Goal: Task Accomplishment & Management: Manage account settings

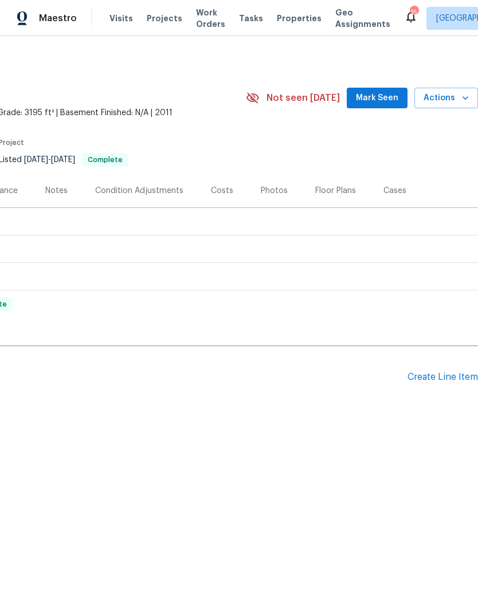
scroll to position [0, 170]
click at [425, 373] on div "Create Line Item" at bounding box center [442, 377] width 70 height 11
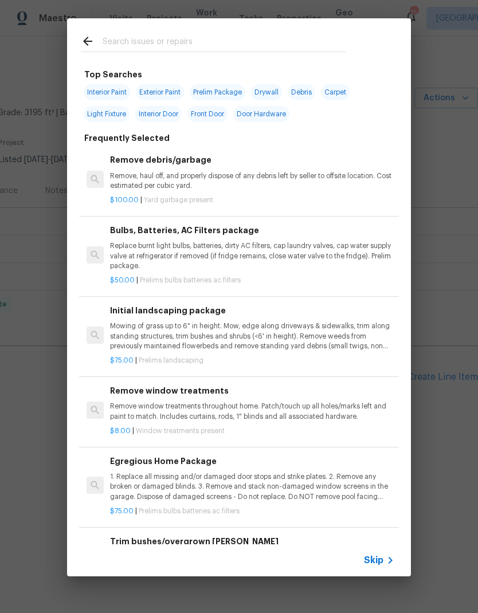
click at [116, 39] on input "text" at bounding box center [224, 42] width 243 height 17
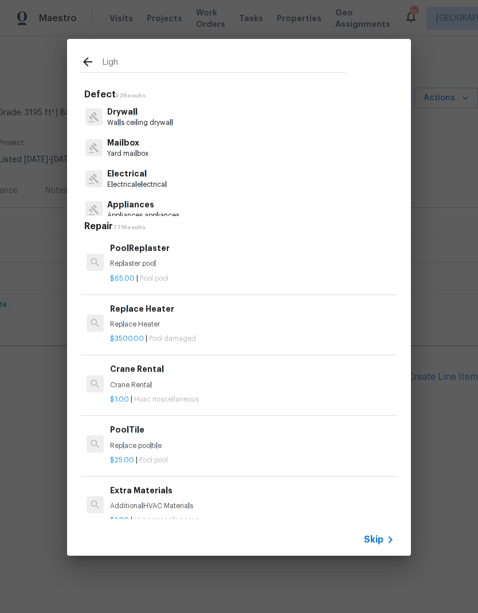
type input "Light"
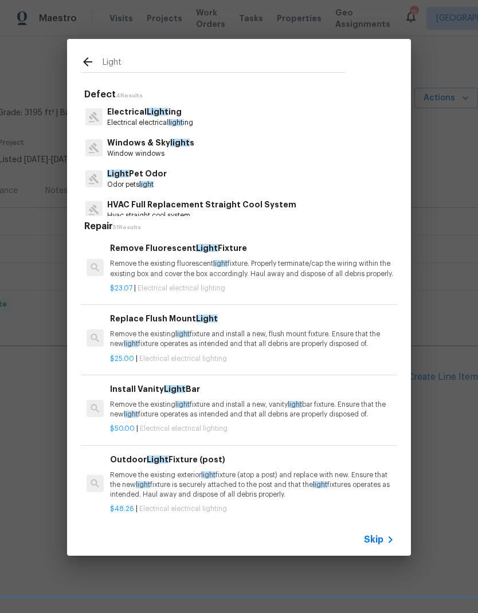
click at [131, 125] on p "Electrical electrical light ing" at bounding box center [150, 123] width 86 height 10
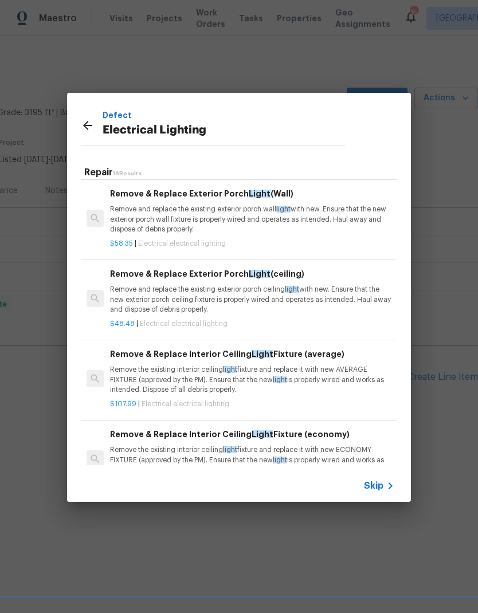
scroll to position [694, 0]
click at [251, 380] on p "Remove the existing interior ceiling light fixture and replace it with new AVER…" at bounding box center [252, 378] width 284 height 29
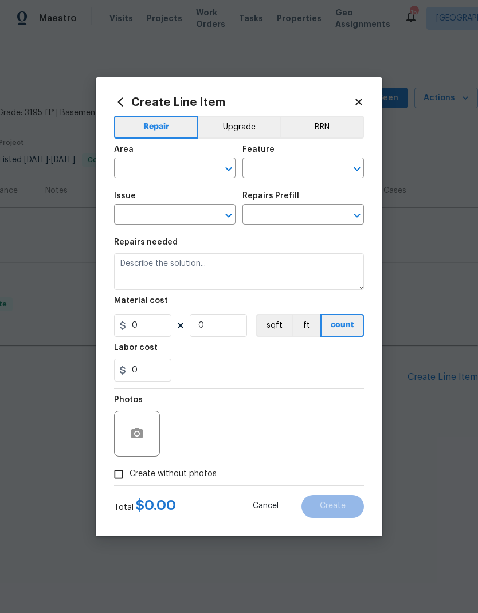
type input "Electrical Lighting"
type input "Remove & Replace Interior Ceiling Light Fixture (average) $107.99"
type textarea "Remove the existing interior ceiling light fixture and replace it with new AVER…"
type input "107.99"
type input "1"
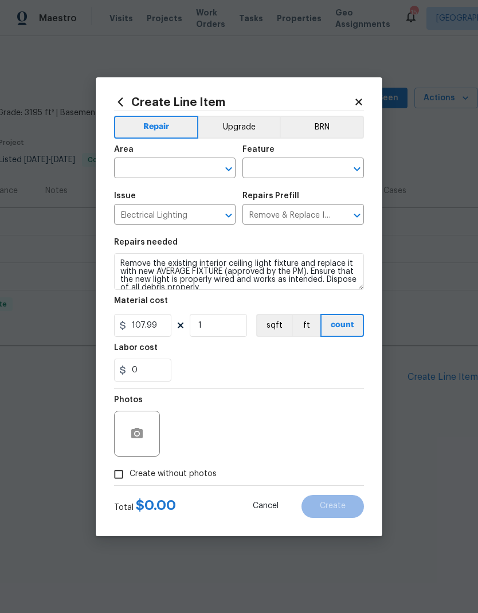
click at [250, 380] on div "0" at bounding box center [239, 370] width 250 height 23
click at [157, 327] on input "107.99" at bounding box center [142, 325] width 57 height 23
click at [157, 326] on input "107.99" at bounding box center [142, 325] width 57 height 23
type input "150"
click at [303, 374] on div "0" at bounding box center [239, 370] width 250 height 23
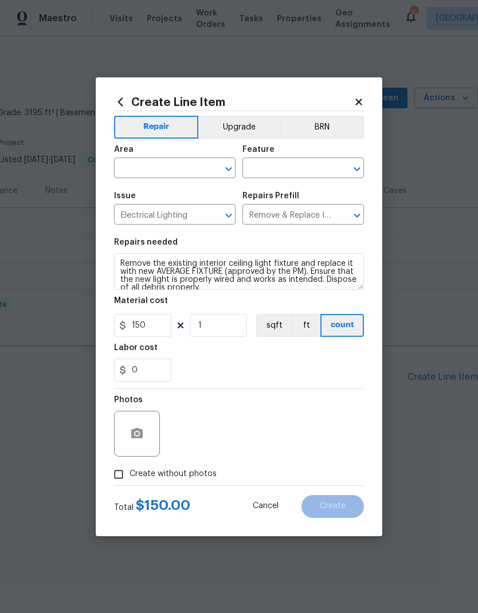
click at [196, 168] on input "text" at bounding box center [158, 169] width 89 height 18
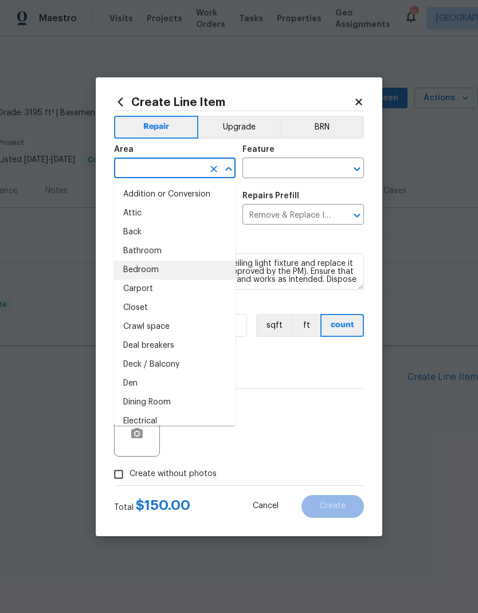
click at [148, 270] on li "Bedroom" at bounding box center [174, 270] width 121 height 19
type input "Bedroom"
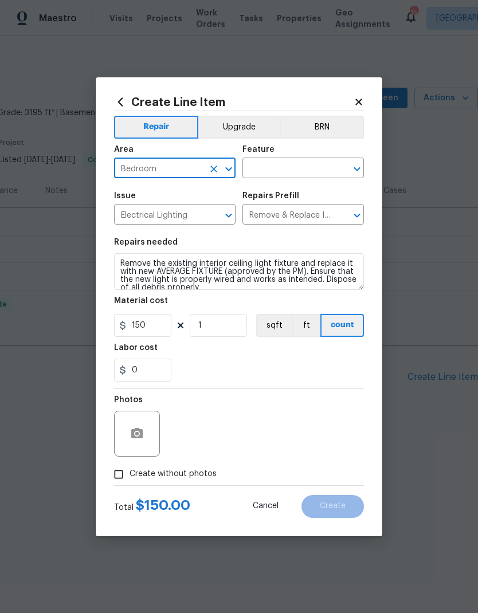
click at [312, 167] on input "text" at bounding box center [286, 169] width 89 height 18
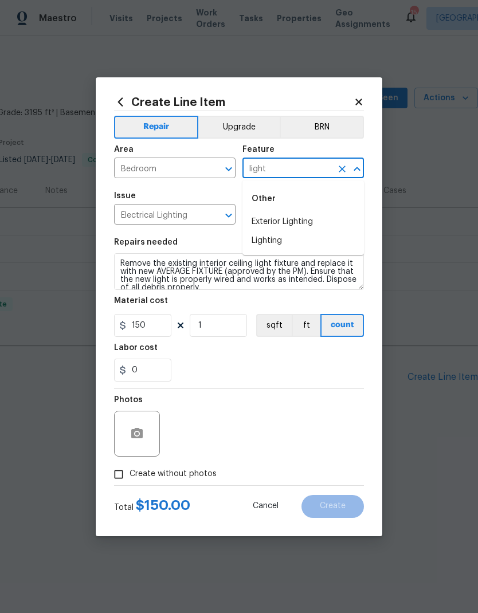
click at [274, 241] on li "Lighting" at bounding box center [302, 240] width 121 height 19
type input "Lighting"
click at [274, 240] on div "Repairs needed" at bounding box center [239, 245] width 250 height 15
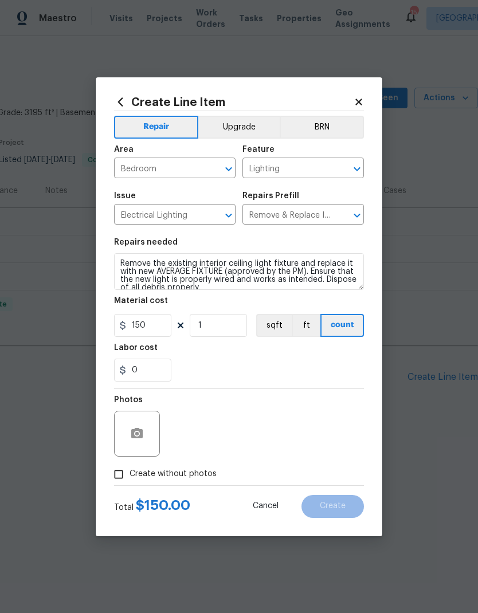
click at [309, 237] on section "Repairs needed Remove the existing interior ceiling light fixture and replace i…" at bounding box center [239, 309] width 250 height 157
click at [139, 434] on circle "button" at bounding box center [136, 432] width 3 height 3
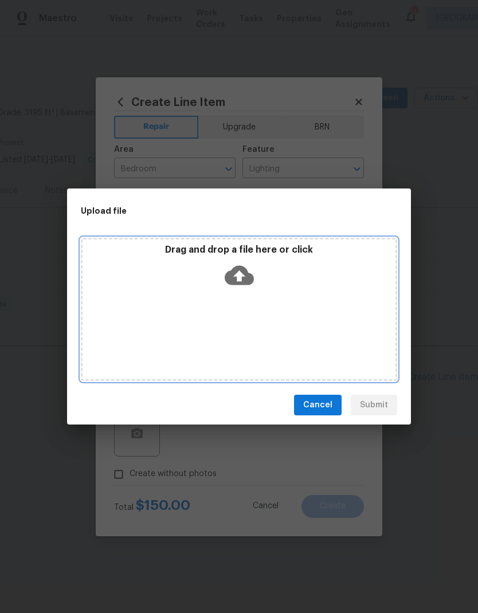
click at [248, 274] on icon at bounding box center [239, 275] width 29 height 19
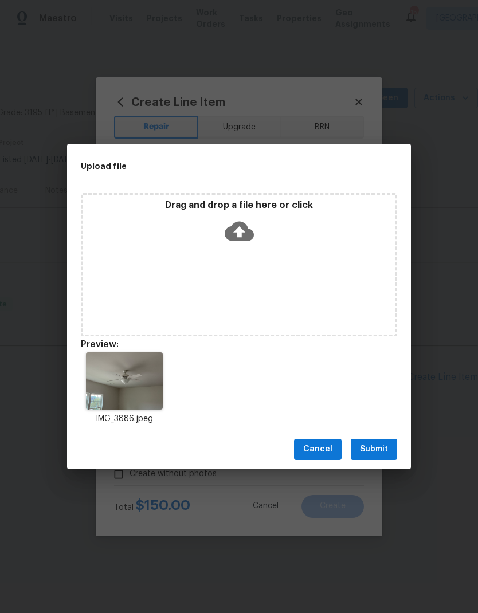
click at [382, 434] on div "Cancel Submit" at bounding box center [239, 450] width 344 height 40
click at [374, 451] on span "Submit" at bounding box center [374, 449] width 28 height 14
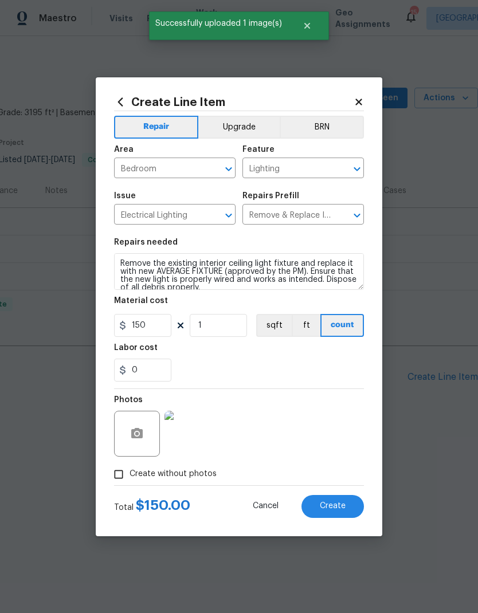
click at [340, 512] on button "Create" at bounding box center [332, 506] width 62 height 23
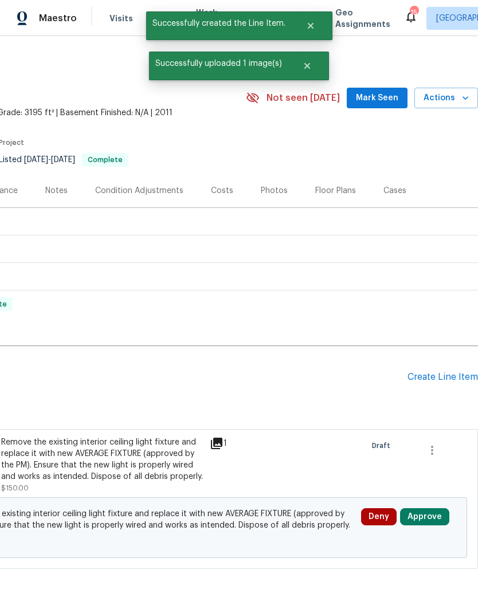
click at [436, 377] on div "Create Line Item" at bounding box center [442, 377] width 70 height 11
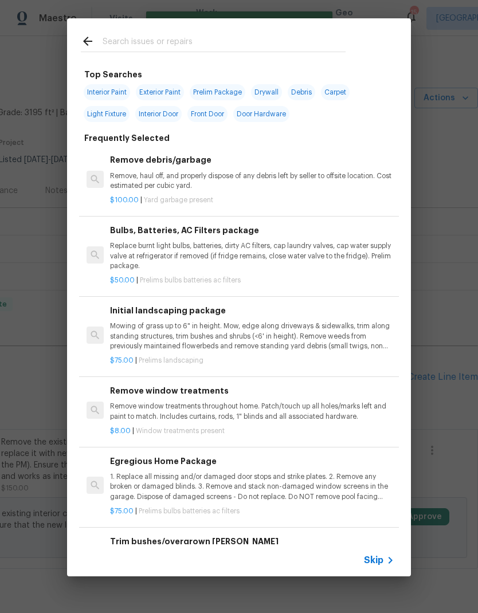
click at [212, 34] on input "text" at bounding box center [224, 42] width 243 height 17
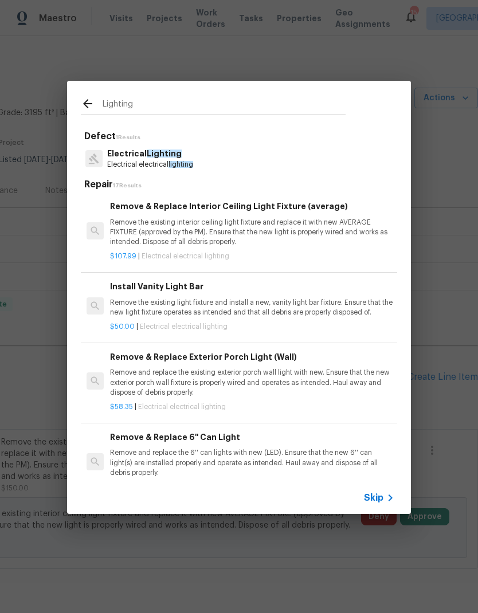
type input "Lighting"
click at [237, 148] on div "Electrical Lighting Electrical electrical lighting" at bounding box center [239, 158] width 316 height 31
click at [193, 154] on p "Electrical Lighting" at bounding box center [150, 154] width 86 height 12
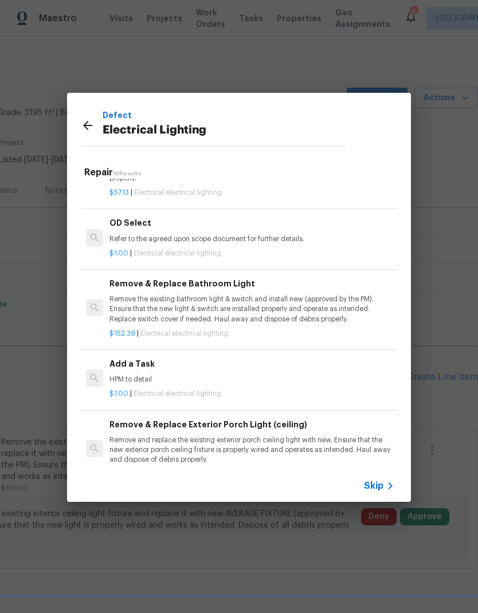
scroll to position [598, 2]
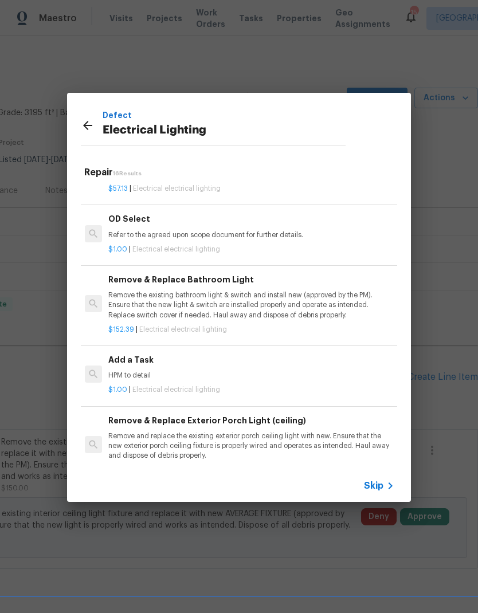
click at [141, 361] on div "Add a Task HPM to detail" at bounding box center [250, 368] width 284 height 28
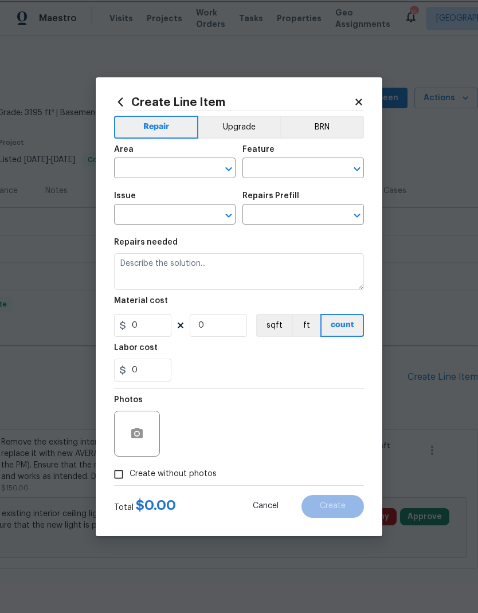
type input "Electrical Lighting"
type input "Add a Task $1.00"
type textarea "HPM to detail"
type input "1"
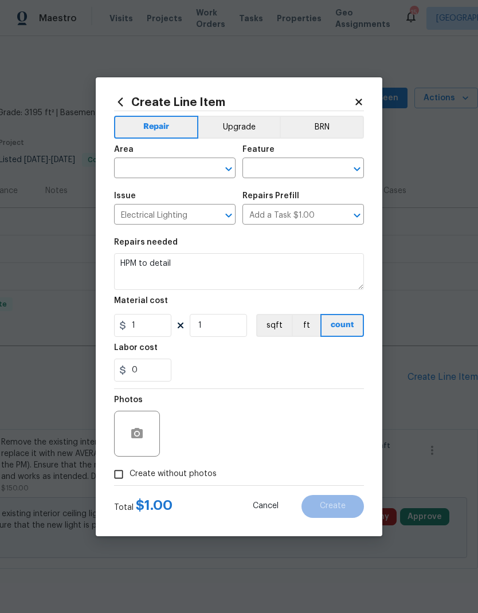
click at [198, 170] on input "text" at bounding box center [158, 169] width 89 height 18
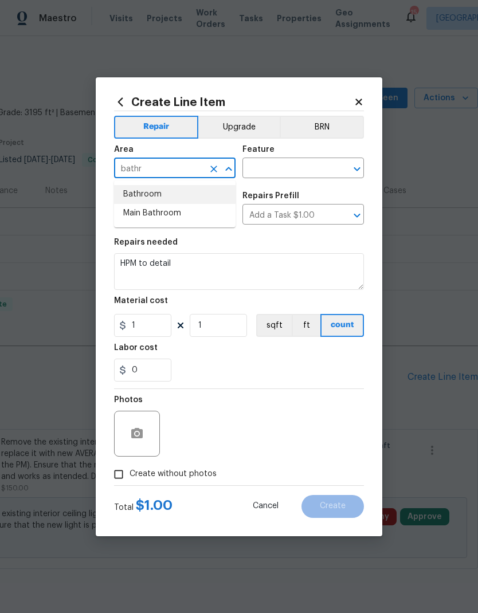
click at [134, 192] on li "Bathroom" at bounding box center [174, 194] width 121 height 19
type input "Bathroom"
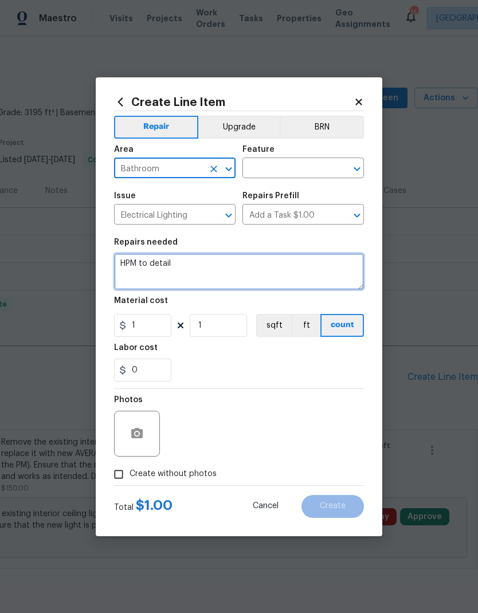
click at [159, 268] on textarea "HPM to detail" at bounding box center [239, 271] width 250 height 37
click at [159, 267] on textarea "HPM to detail" at bounding box center [239, 271] width 250 height 37
click at [154, 261] on textarea "HPM to detail" at bounding box center [239, 271] width 250 height 37
click at [153, 261] on textarea "HPM to detail" at bounding box center [239, 271] width 250 height 37
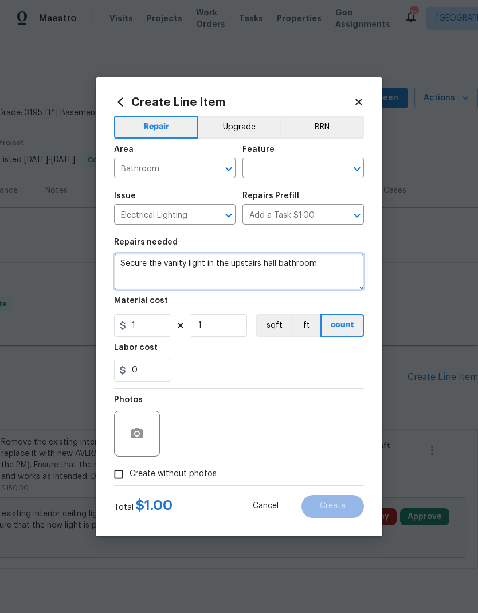
type textarea "Secure the vanity light in the upstairs hall bathroom."
click at [187, 169] on input "Bathroom" at bounding box center [158, 169] width 89 height 18
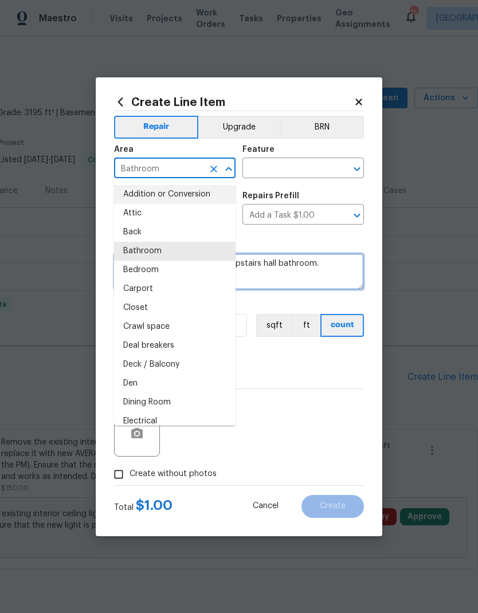
click at [297, 268] on textarea "Secure the vanity light in the upstairs hall bathroom." at bounding box center [239, 271] width 250 height 37
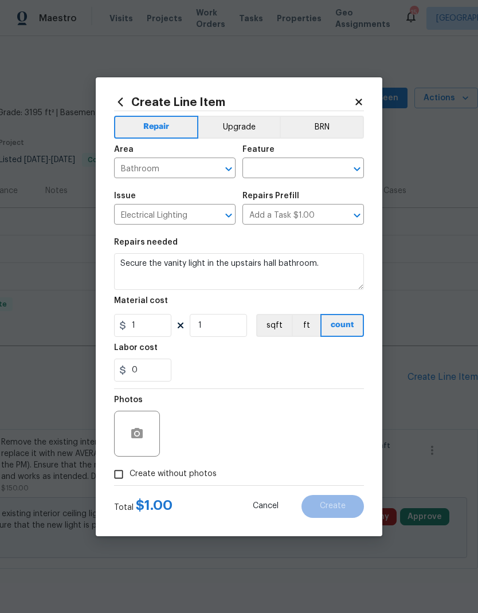
click at [303, 172] on input "text" at bounding box center [286, 169] width 89 height 18
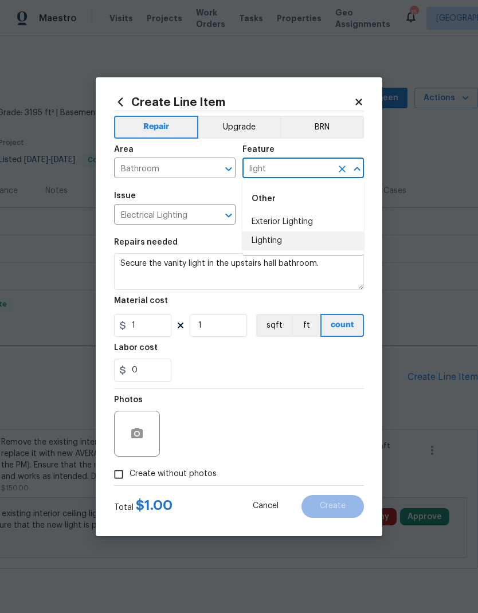
click at [272, 237] on li "Lighting" at bounding box center [302, 240] width 121 height 19
type input "Lighting"
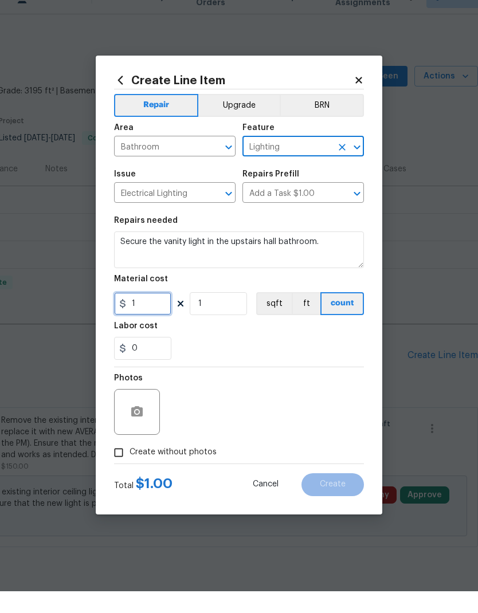
click at [139, 314] on input "1" at bounding box center [142, 325] width 57 height 23
click at [136, 314] on input "1" at bounding box center [142, 325] width 57 height 23
type input "30"
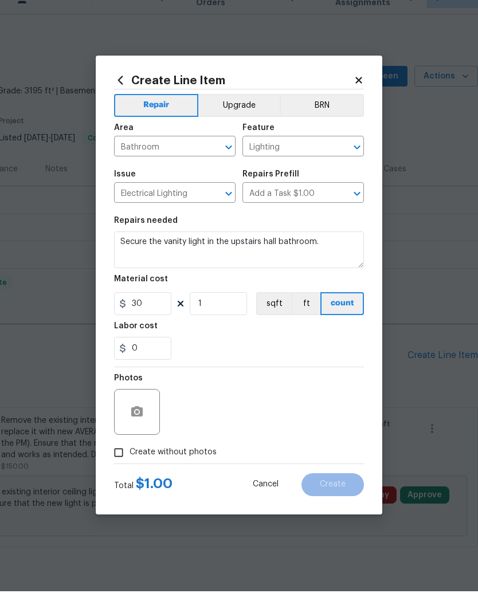
click at [294, 359] on div "0" at bounding box center [239, 370] width 250 height 23
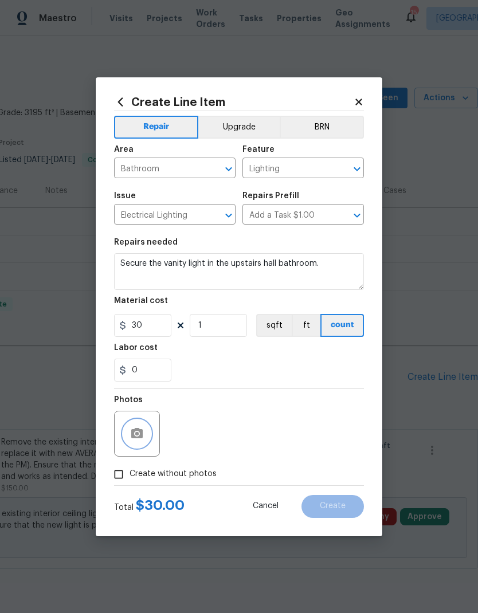
click at [140, 431] on icon "button" at bounding box center [136, 433] width 11 height 10
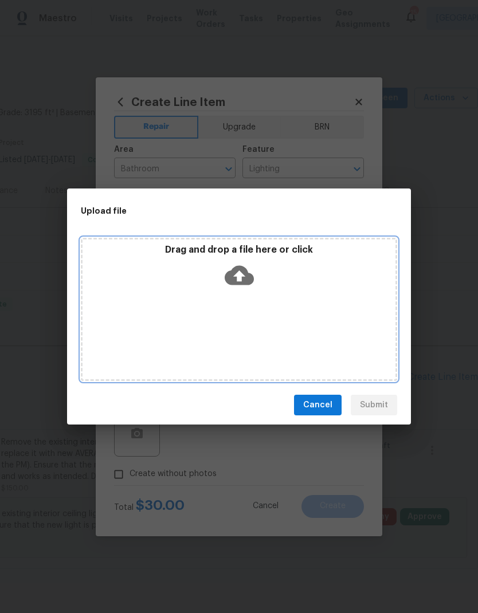
click at [240, 262] on icon at bounding box center [239, 275] width 29 height 29
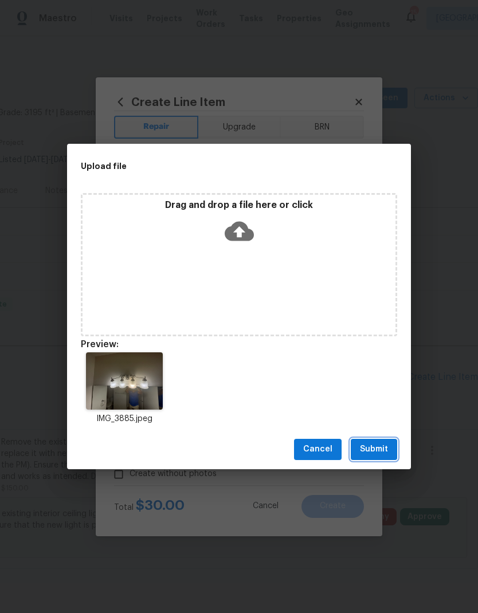
click at [387, 445] on span "Submit" at bounding box center [374, 449] width 28 height 14
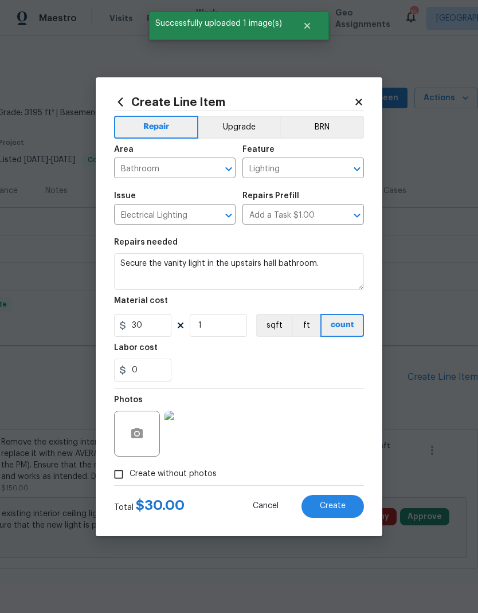
click at [347, 511] on button "Create" at bounding box center [332, 506] width 62 height 23
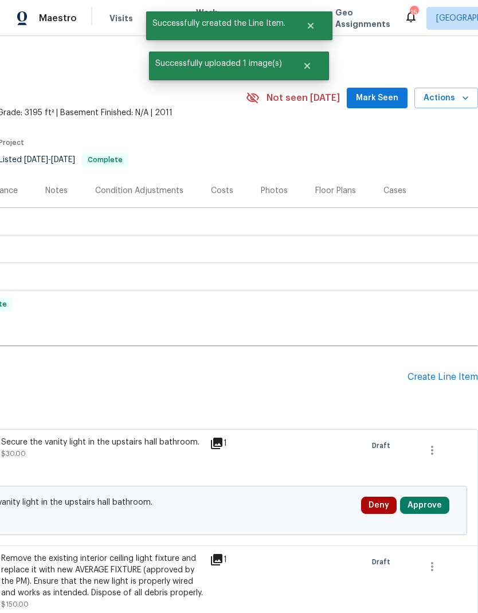
click at [430, 374] on div "Create Line Item" at bounding box center [442, 377] width 70 height 11
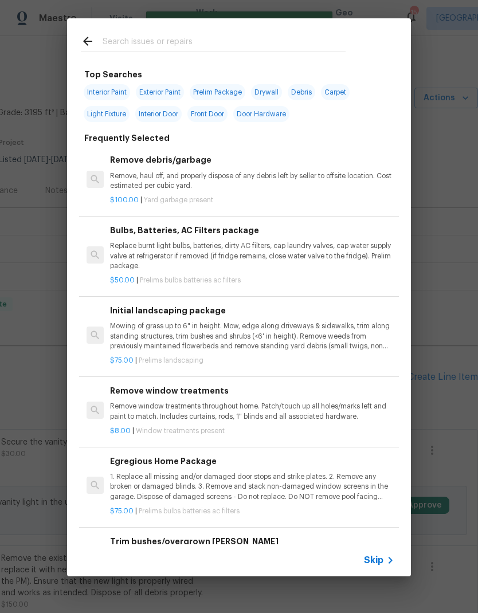
click at [285, 34] on input "text" at bounding box center [224, 42] width 243 height 17
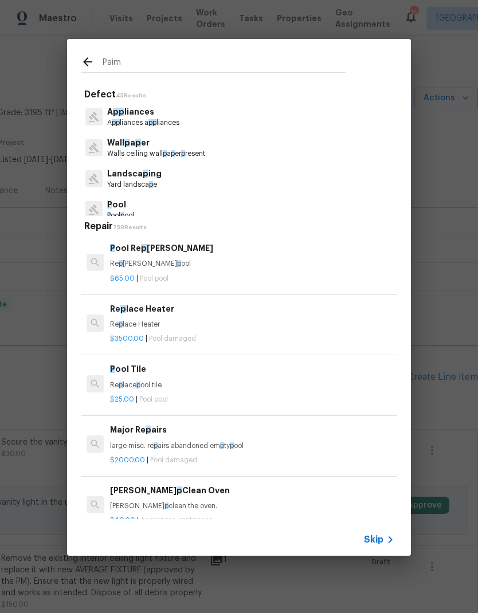
type input "Paimt"
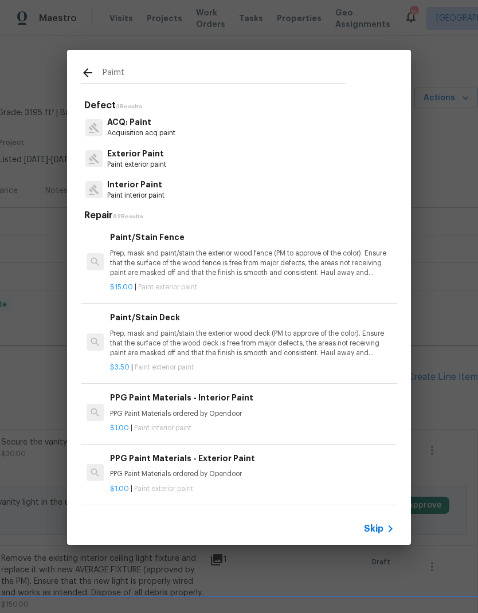
click at [116, 188] on p "Interior Paint" at bounding box center [135, 185] width 57 height 12
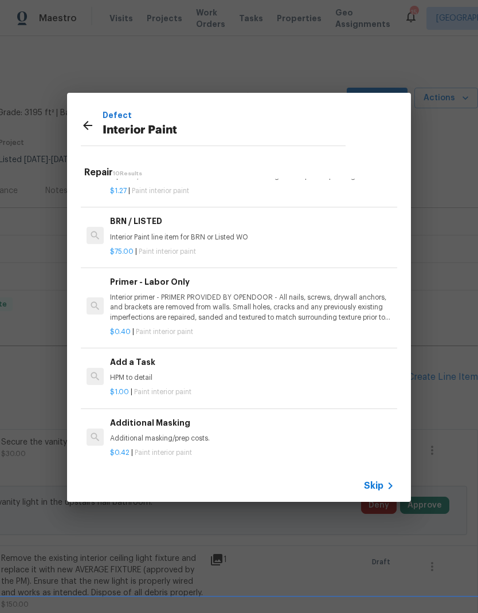
scroll to position [434, 0]
click at [248, 374] on p "HPM to detail" at bounding box center [252, 379] width 284 height 10
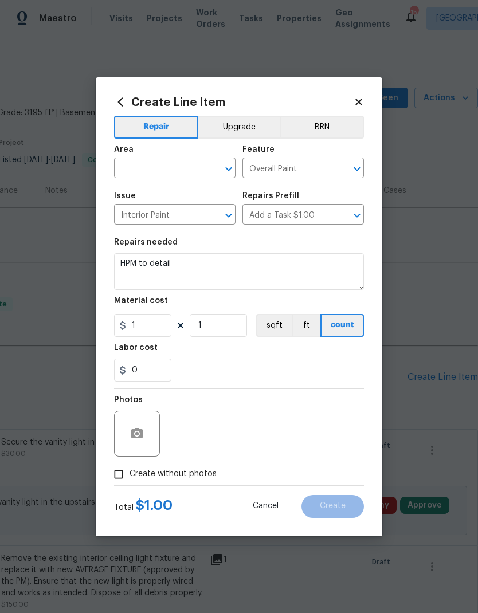
click at [145, 173] on input "text" at bounding box center [158, 169] width 89 height 18
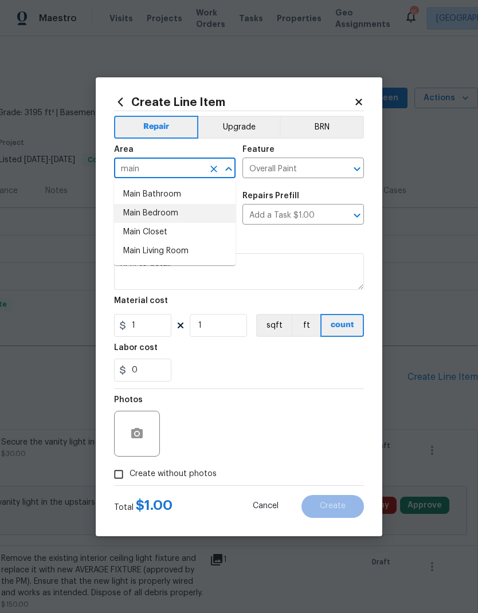
click at [135, 216] on li "Main Bedroom" at bounding box center [174, 213] width 121 height 19
type input "Main Bedroom"
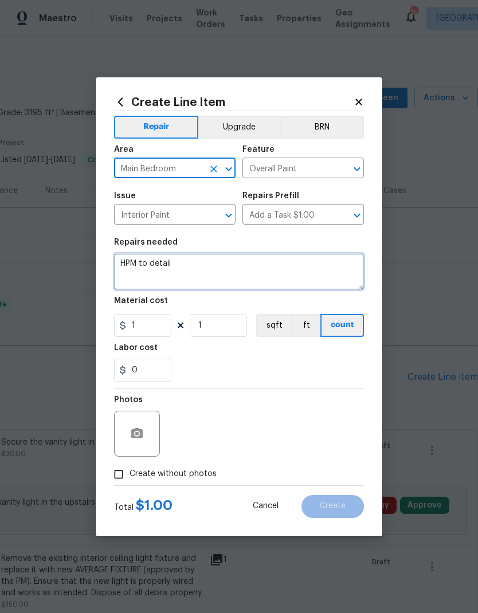
click at [135, 268] on textarea "HPM to detail" at bounding box center [239, 271] width 250 height 37
click at [135, 267] on textarea "HPM to detail" at bounding box center [239, 271] width 250 height 37
click at [125, 262] on textarea "HPM to detail" at bounding box center [239, 271] width 250 height 37
click at [124, 261] on textarea "HPM to detail" at bounding box center [239, 271] width 250 height 37
type textarea "Paint ceiling in the master bedroom."
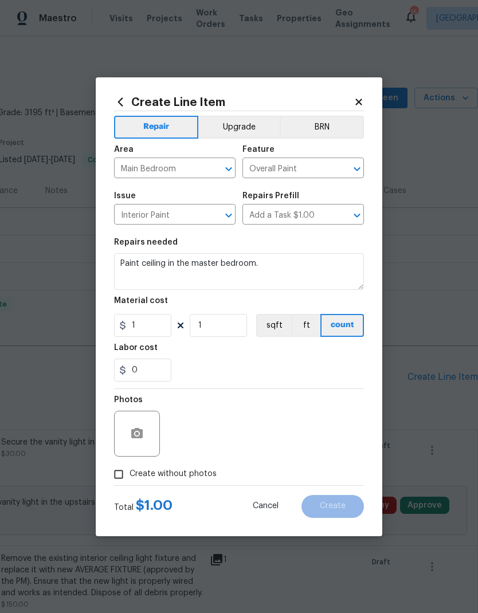
click at [304, 375] on div "0" at bounding box center [239, 370] width 250 height 23
click at [148, 331] on input "1" at bounding box center [142, 325] width 57 height 23
click at [147, 331] on input "1" at bounding box center [142, 325] width 57 height 23
type input "250"
click at [313, 360] on div "0" at bounding box center [239, 370] width 250 height 23
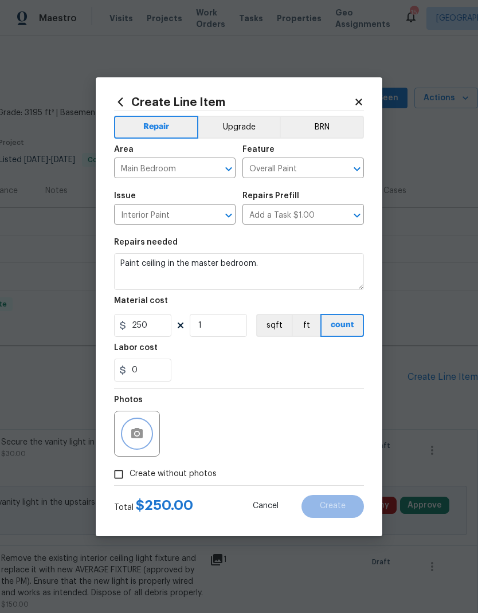
click at [138, 433] on icon "button" at bounding box center [137, 434] width 14 height 14
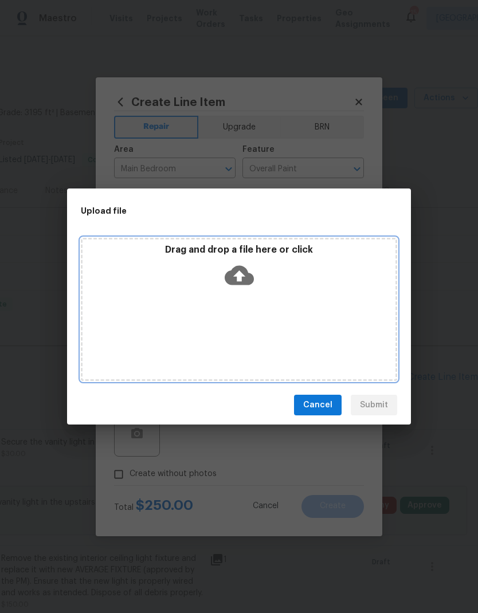
click at [246, 280] on icon at bounding box center [239, 275] width 29 height 19
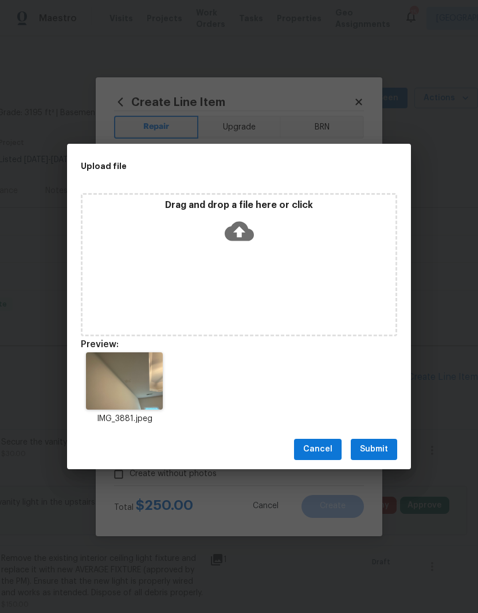
click at [386, 449] on span "Submit" at bounding box center [374, 449] width 28 height 14
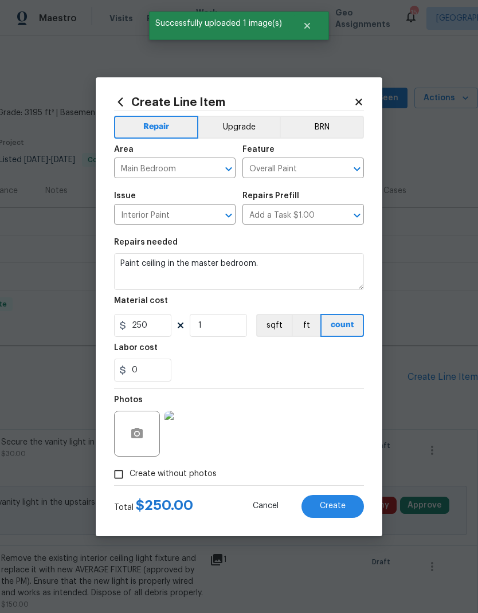
click at [340, 510] on span "Create" at bounding box center [333, 506] width 26 height 9
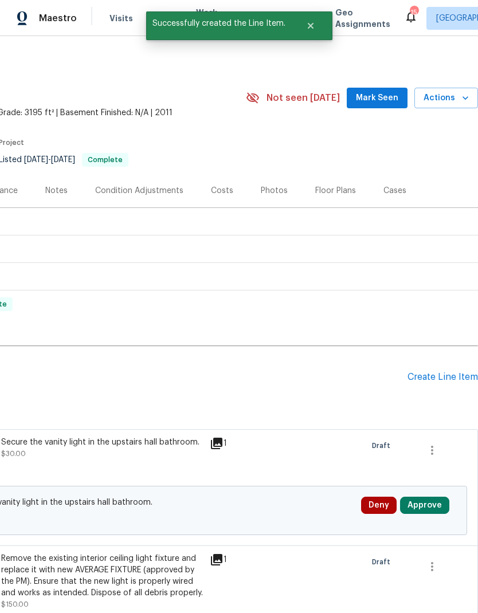
scroll to position [0, 170]
click at [428, 377] on div "Create Line Item" at bounding box center [442, 377] width 70 height 11
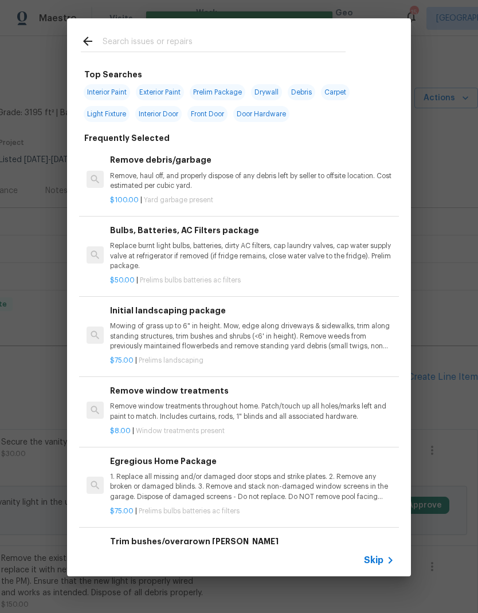
click at [264, 30] on div at bounding box center [213, 40] width 292 height 45
click at [121, 28] on div at bounding box center [213, 40] width 292 height 45
click at [146, 40] on input "text" at bounding box center [224, 42] width 243 height 17
type input "Roof"
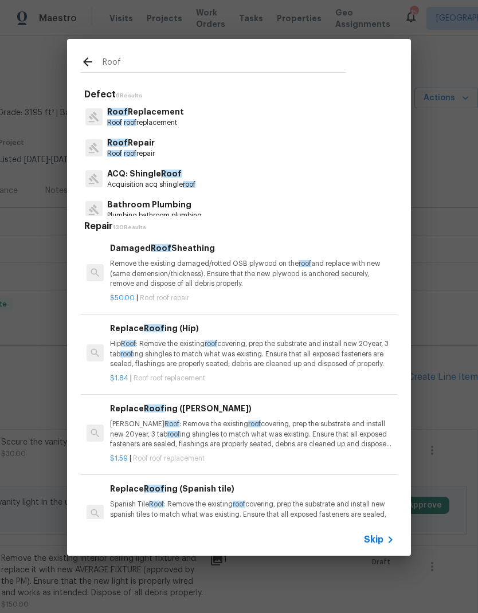
scroll to position [0, 0]
click at [127, 144] on p "Roof Repair" at bounding box center [131, 143] width 48 height 12
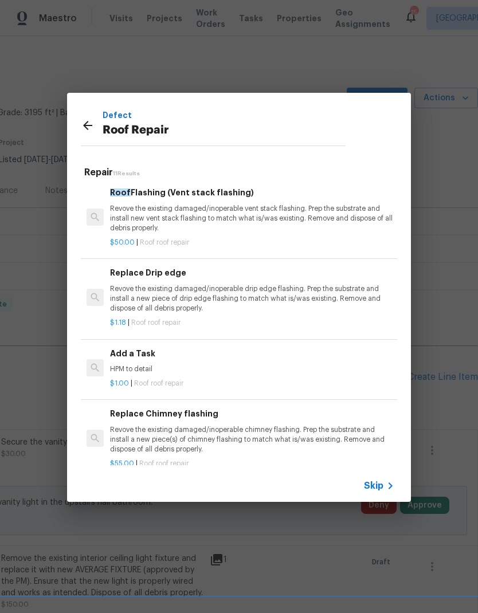
scroll to position [562, 0]
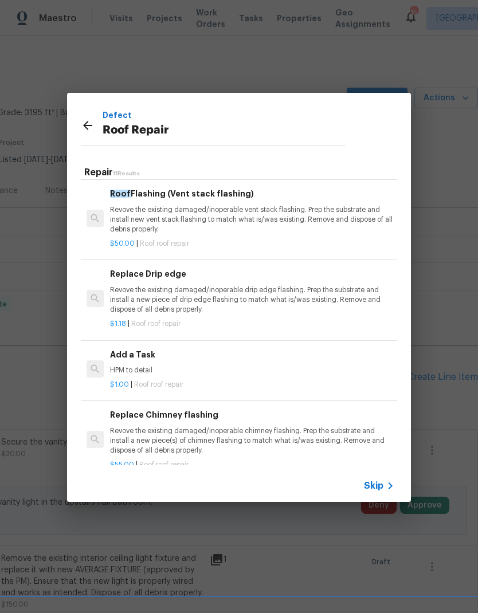
click at [230, 366] on p "HPM to detail" at bounding box center [252, 371] width 284 height 10
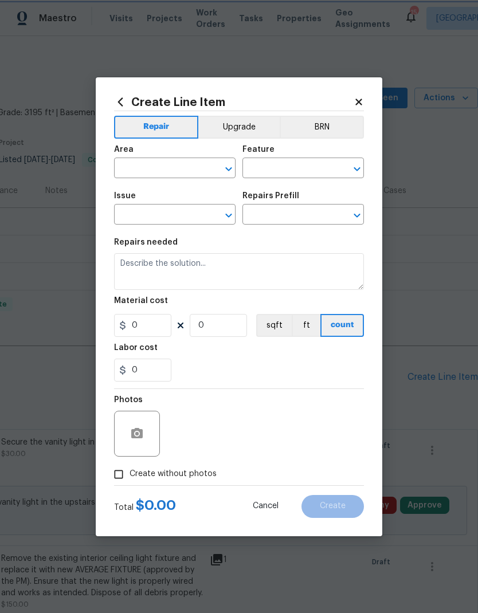
type input "Eaves and Trim"
type input "Roof Repair"
type input "Add a Task $1.00"
type textarea "HPM to detail"
type input "1"
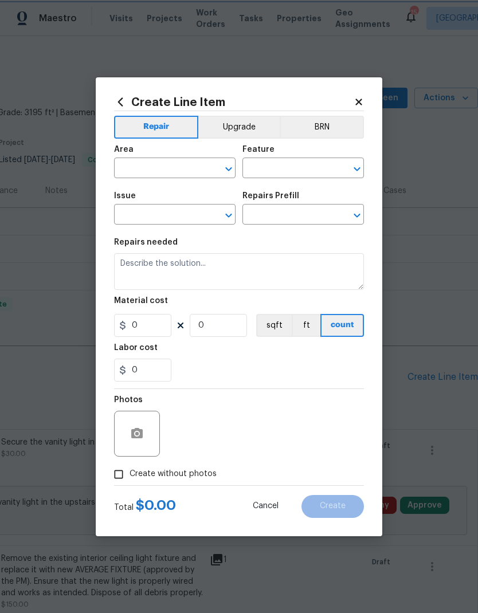
type input "1"
click at [197, 167] on input "text" at bounding box center [158, 169] width 89 height 18
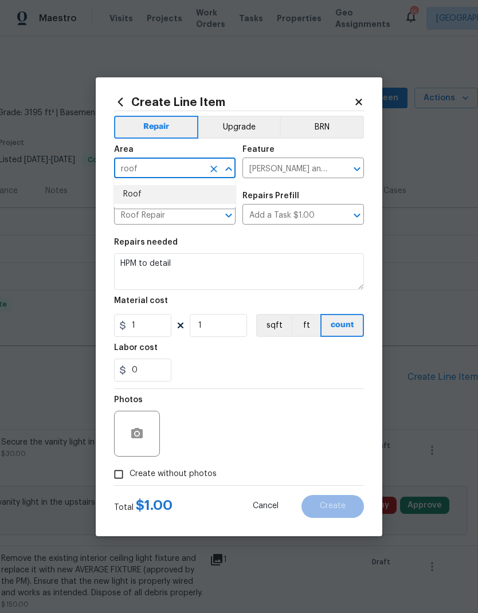
click at [126, 193] on li "Roof" at bounding box center [174, 194] width 121 height 19
type input "Roof"
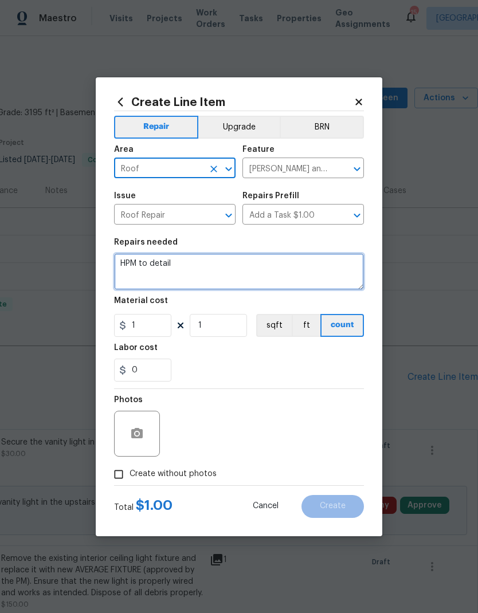
click at [285, 274] on textarea "HPM to detail" at bounding box center [239, 271] width 250 height 37
click at [162, 266] on textarea "HPM to detail" at bounding box center [239, 271] width 250 height 37
click at [156, 272] on textarea "HPM to detail" at bounding box center [239, 271] width 250 height 37
type textarea "Inspect roof."
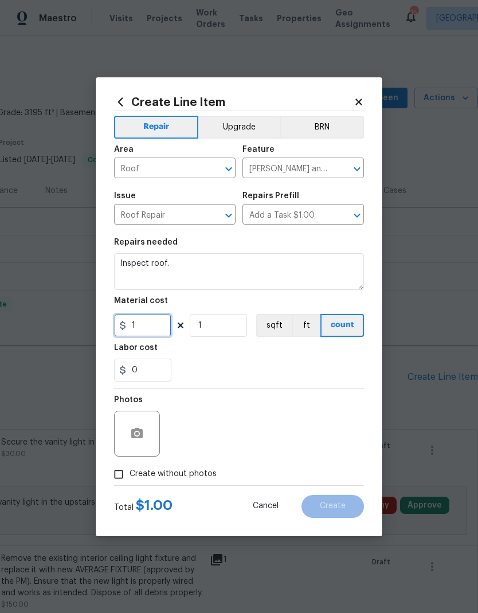
click at [133, 329] on input "1" at bounding box center [142, 325] width 57 height 23
click at [140, 321] on input "1" at bounding box center [142, 325] width 57 height 23
type input "250"
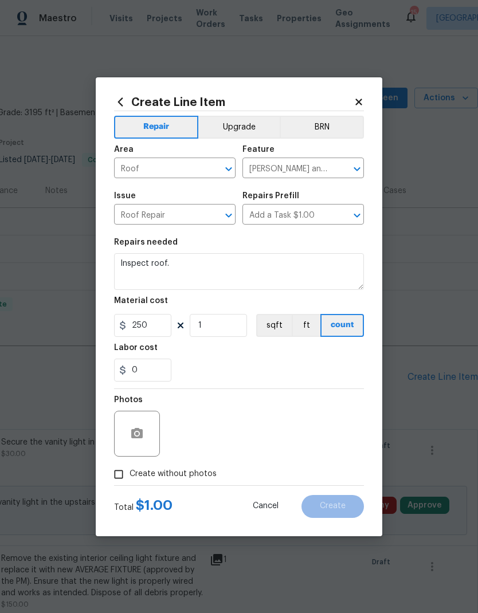
click at [313, 371] on div "0" at bounding box center [239, 370] width 250 height 23
click at [118, 481] on input "Create without photos" at bounding box center [119, 475] width 22 height 22
click at [112, 479] on input "Create without photos" at bounding box center [119, 475] width 22 height 22
checkbox input "false"
click at [133, 423] on button "button" at bounding box center [137, 434] width 28 height 28
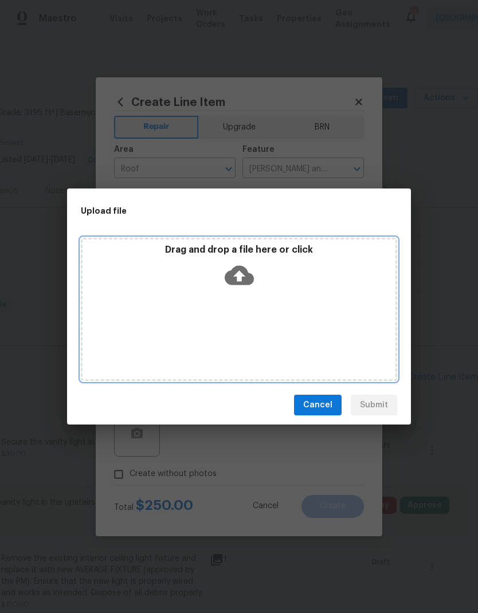
click at [242, 262] on icon at bounding box center [239, 275] width 29 height 29
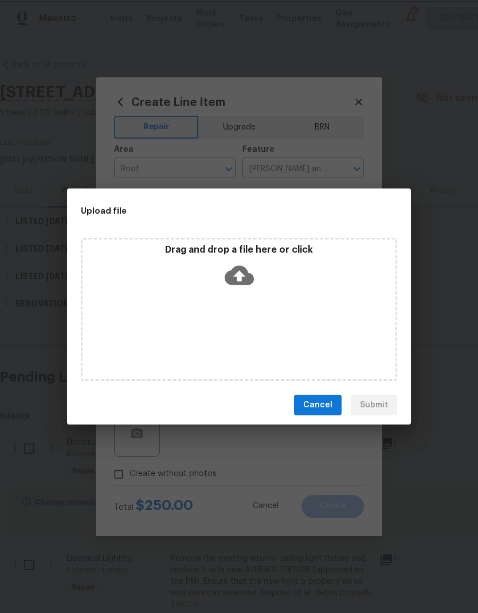
scroll to position [0, 170]
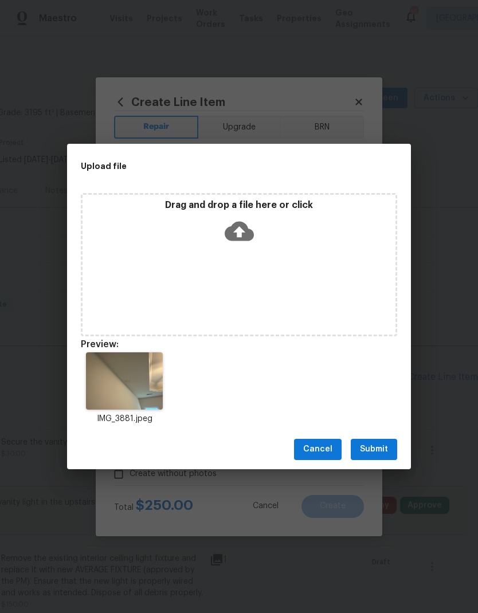
click at [376, 446] on span "Submit" at bounding box center [374, 449] width 28 height 14
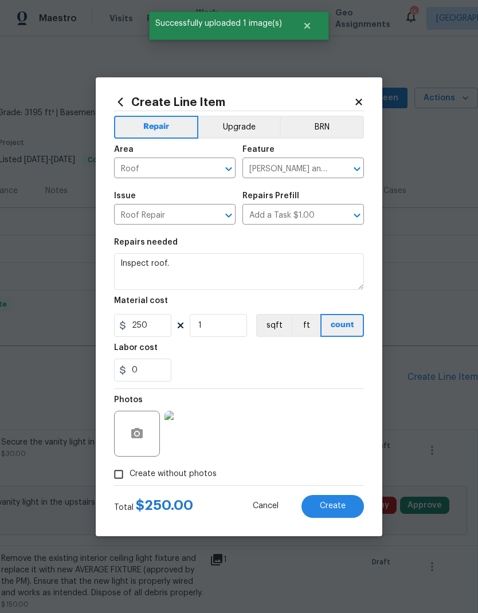
click at [335, 514] on button "Create" at bounding box center [332, 506] width 62 height 23
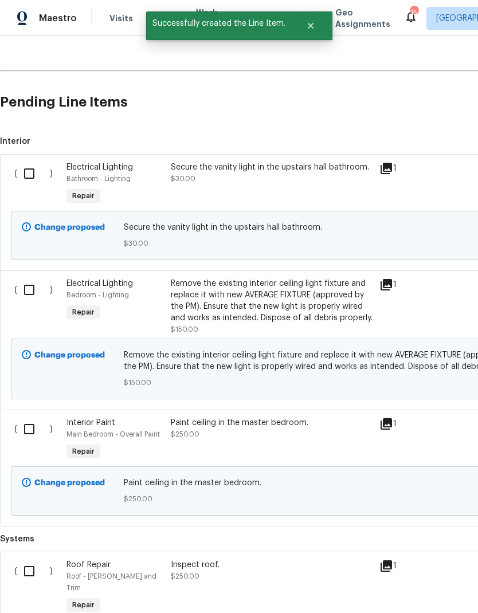
scroll to position [276, 0]
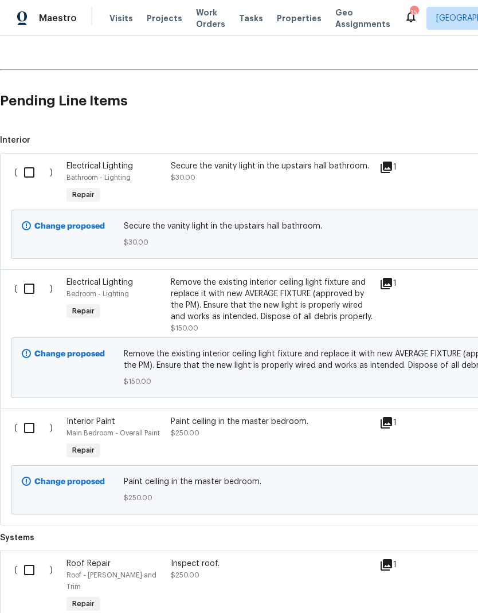
click at [28, 178] on input "checkbox" at bounding box center [33, 172] width 33 height 24
checkbox input "true"
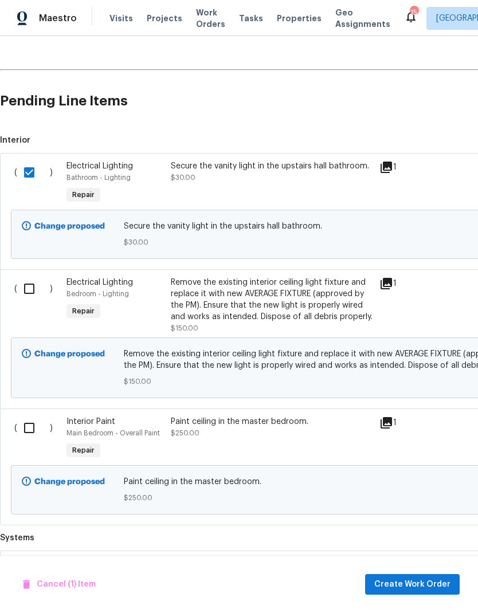
click at [25, 290] on input "checkbox" at bounding box center [33, 289] width 33 height 24
checkbox input "true"
click at [28, 430] on input "checkbox" at bounding box center [33, 428] width 33 height 24
checkbox input "true"
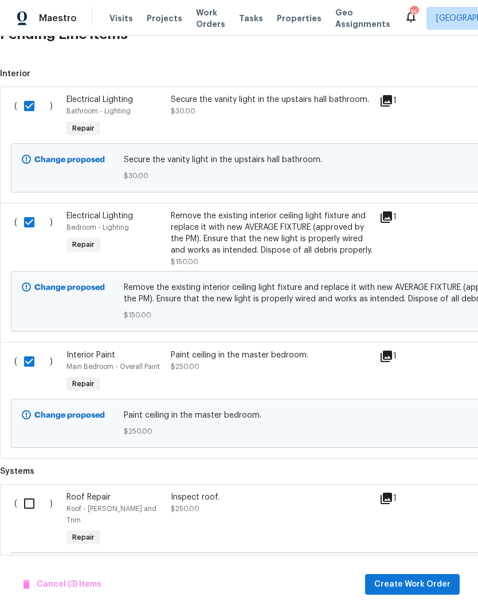
scroll to position [341, 0]
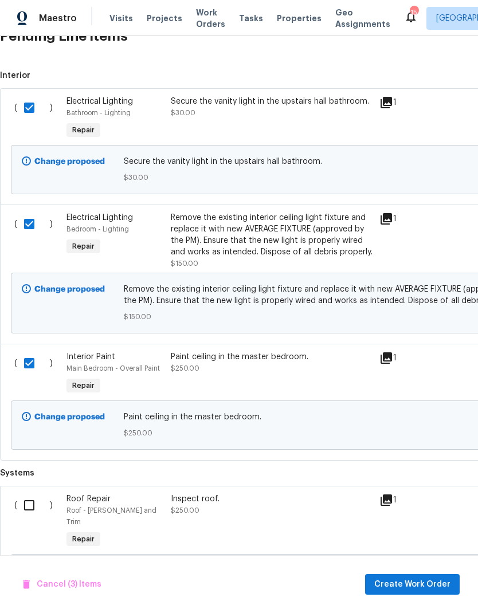
click at [32, 514] on input "checkbox" at bounding box center [33, 505] width 33 height 24
click at [33, 504] on input "checkbox" at bounding box center [33, 505] width 33 height 24
checkbox input "false"
click at [436, 585] on span "Create Work Order" at bounding box center [412, 585] width 76 height 14
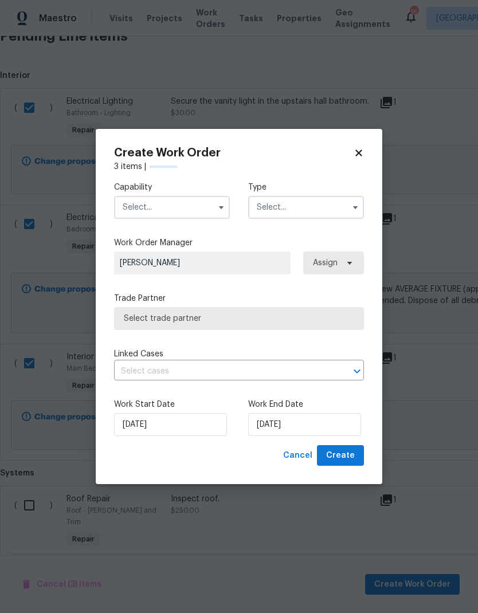
checkbox input "false"
click at [201, 206] on input "text" at bounding box center [172, 207] width 116 height 23
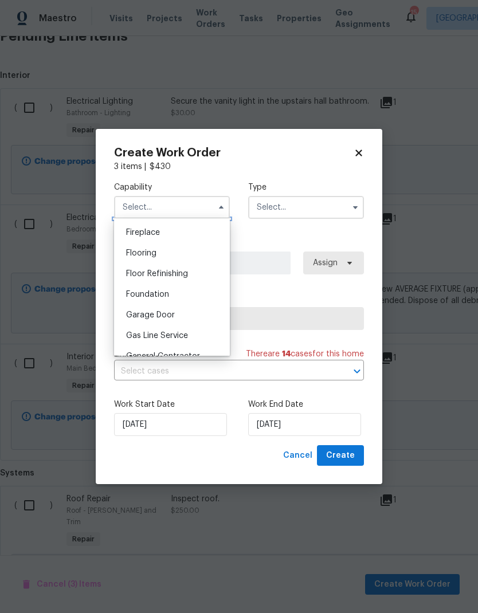
scroll to position [430, 0]
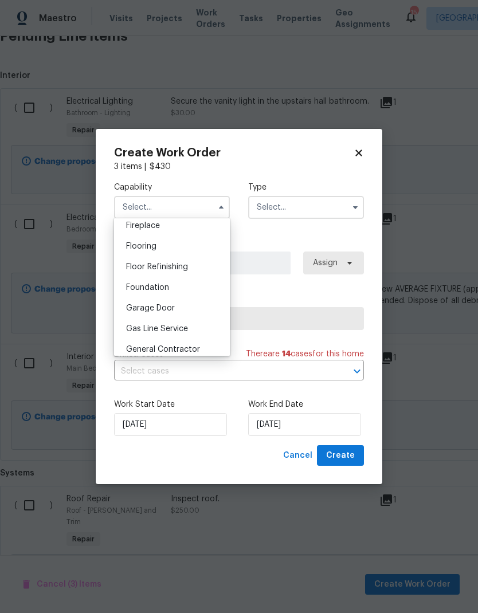
click at [184, 351] on span "General Contractor" at bounding box center [163, 349] width 74 height 8
type input "General Contractor"
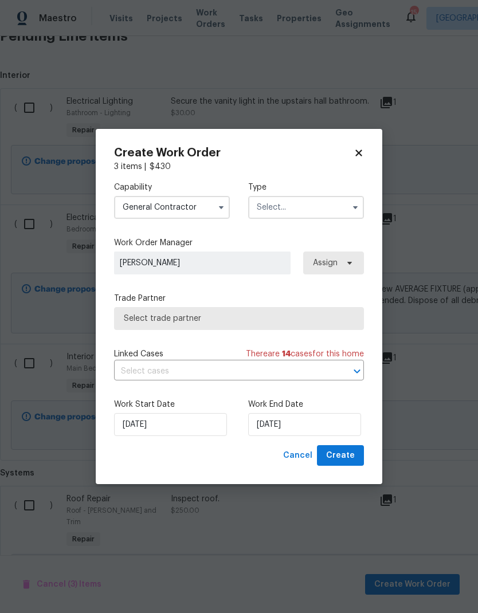
click at [325, 210] on input "text" at bounding box center [306, 207] width 116 height 23
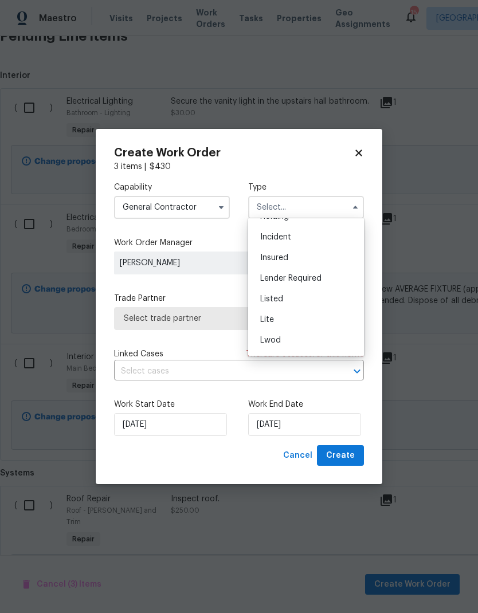
scroll to position [57, 0]
click at [281, 301] on span "Listed" at bounding box center [271, 299] width 23 height 8
type input "Listed"
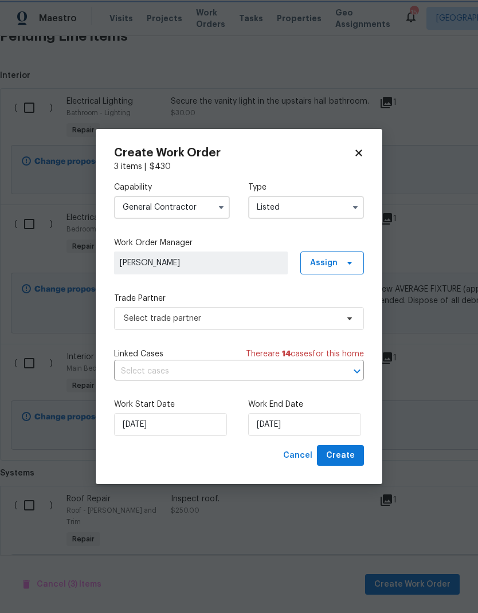
scroll to position [0, 0]
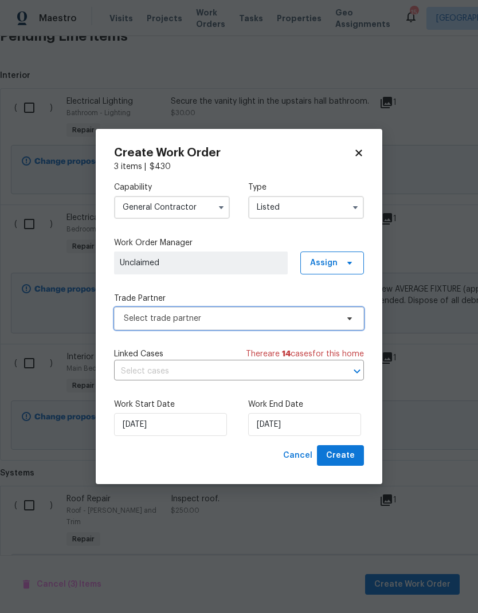
click at [348, 323] on span "Select trade partner" at bounding box center [239, 318] width 250 height 23
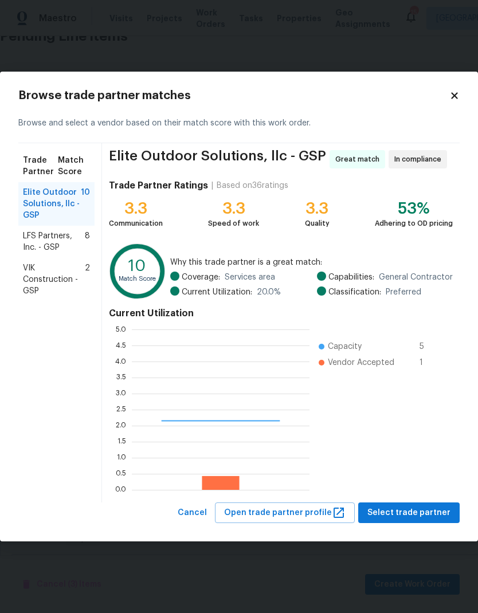
scroll to position [160, 178]
click at [65, 274] on span "VIK Construction - GSP" at bounding box center [54, 279] width 62 height 34
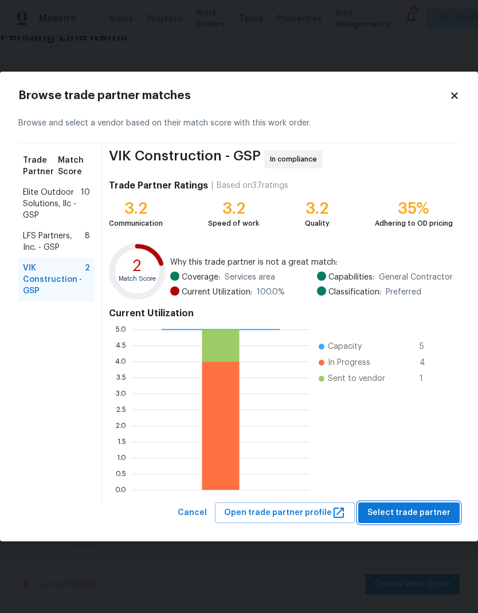
click at [423, 516] on span "Select trade partner" at bounding box center [408, 513] width 83 height 14
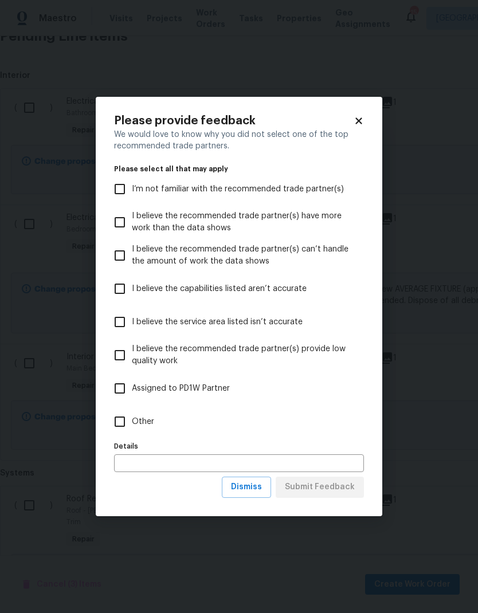
click at [123, 427] on input "Other" at bounding box center [120, 422] width 24 height 24
checkbox input "true"
click at [337, 489] on span "Submit Feedback" at bounding box center [320, 487] width 70 height 14
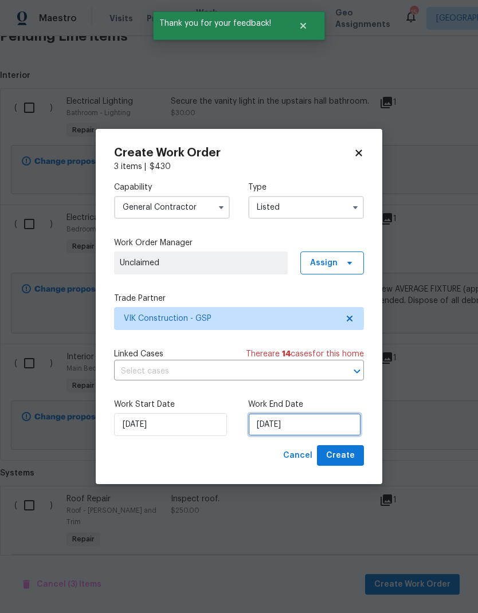
click at [287, 425] on input "[DATE]" at bounding box center [304, 424] width 113 height 23
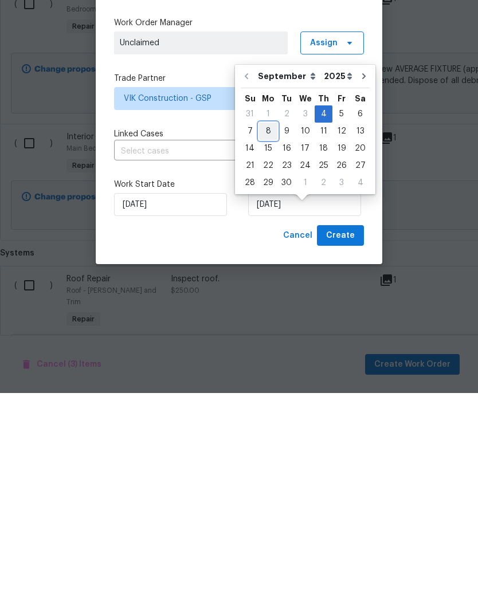
click at [269, 343] on div "8" at bounding box center [268, 351] width 18 height 16
type input "[DATE]"
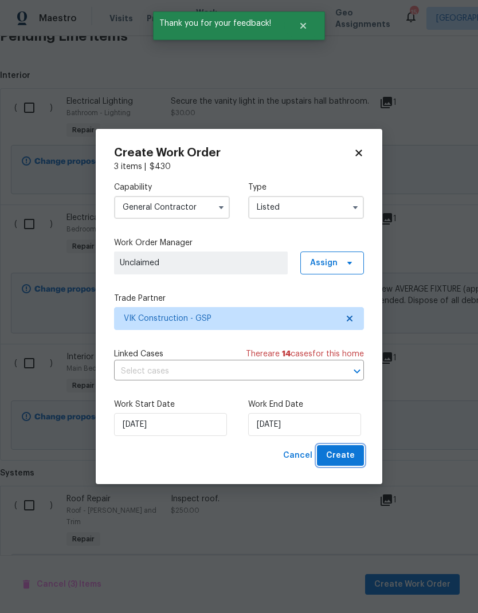
click at [348, 463] on span "Create" at bounding box center [340, 456] width 29 height 14
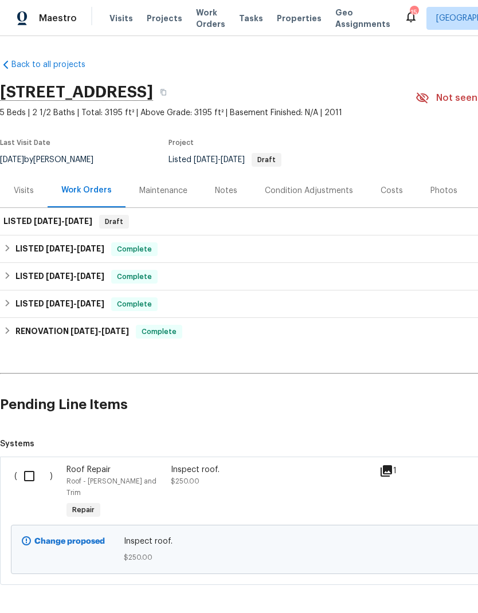
scroll to position [0, 0]
click at [32, 464] on input "checkbox" at bounding box center [33, 476] width 33 height 24
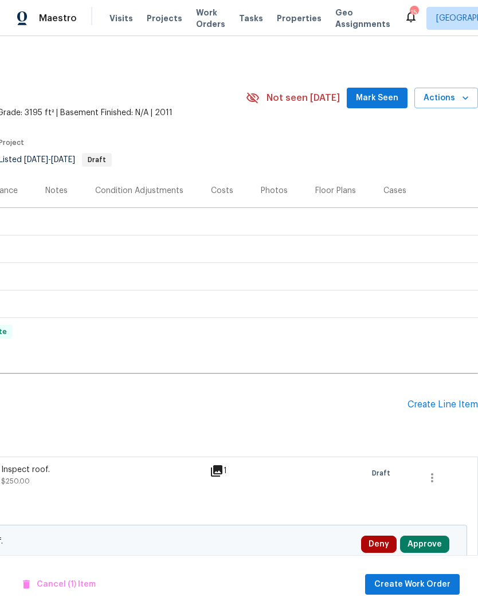
scroll to position [0, 170]
click at [425, 586] on span "Create Work Order" at bounding box center [412, 585] width 76 height 14
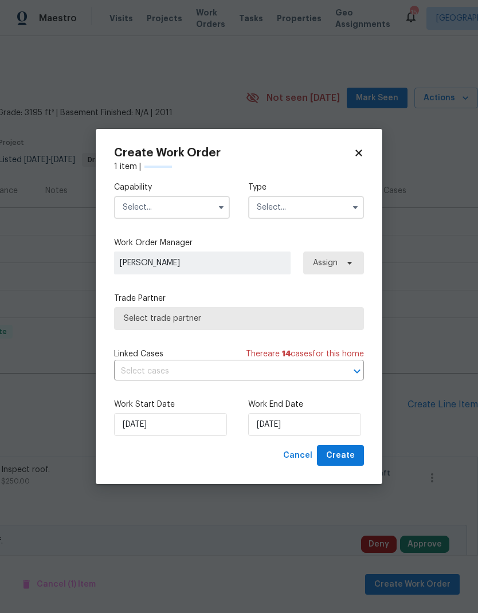
checkbox input "false"
click at [192, 201] on input "text" at bounding box center [172, 207] width 116 height 23
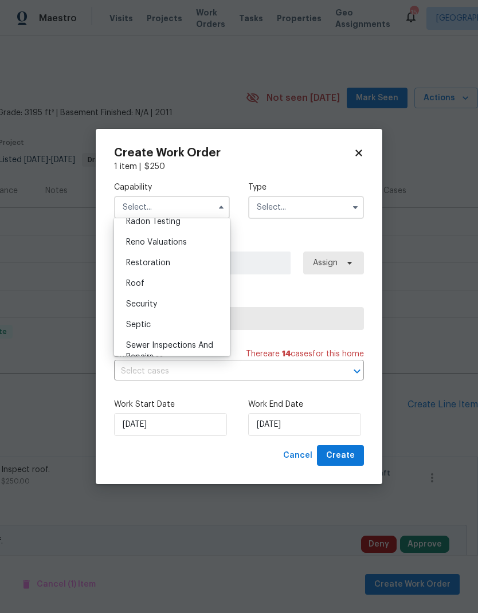
scroll to position [1120, 0]
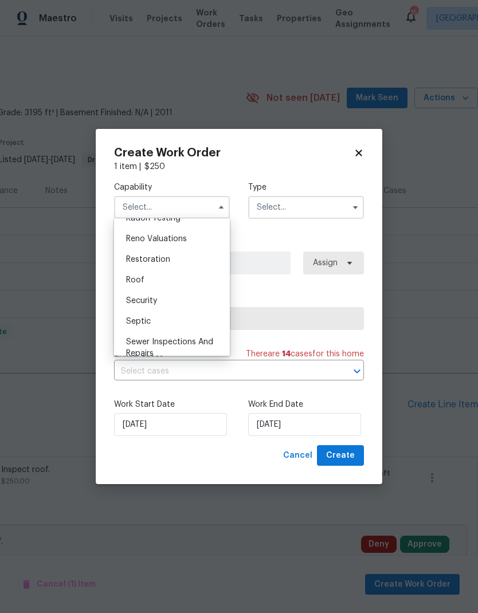
click at [140, 284] on div "Roof" at bounding box center [172, 280] width 110 height 21
type input "Roof"
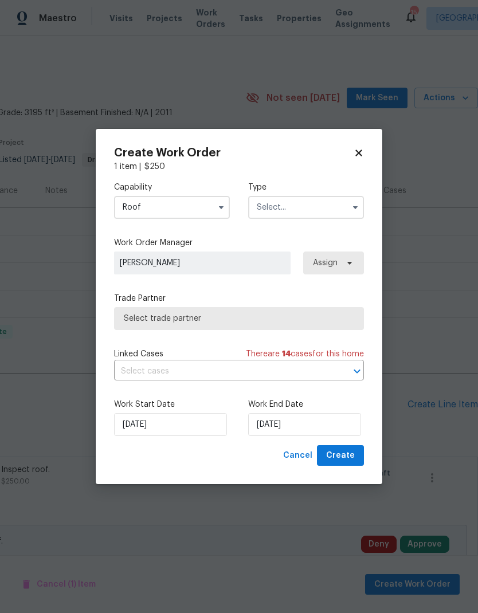
click at [327, 214] on input "text" at bounding box center [306, 207] width 116 height 23
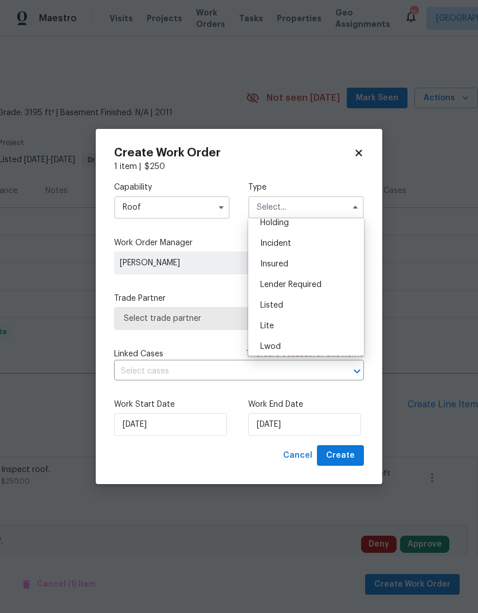
scroll to position [60, 0]
click at [282, 292] on span "Listed" at bounding box center [271, 296] width 23 height 8
type input "Listed"
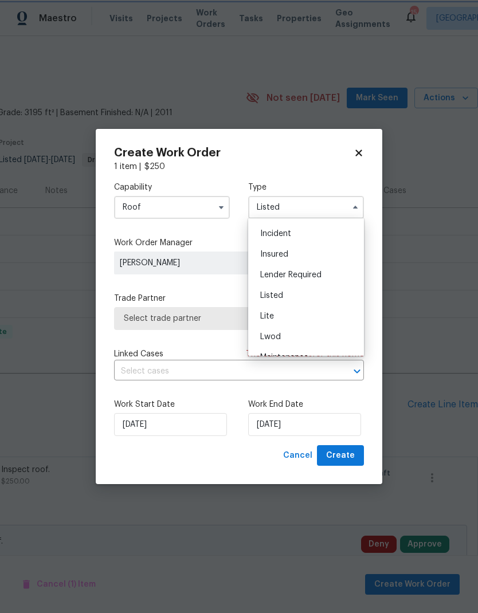
scroll to position [0, 0]
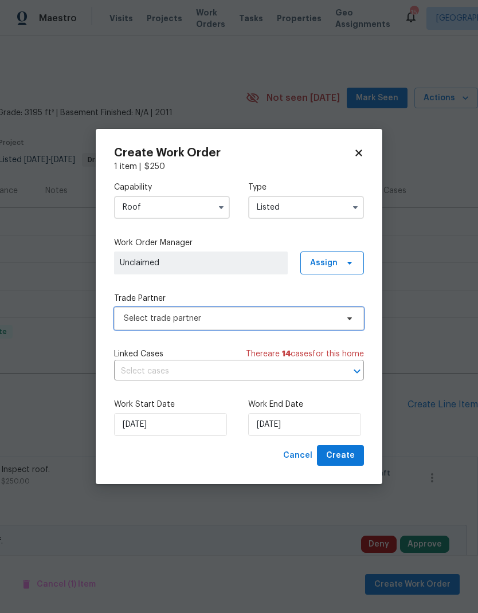
click at [325, 324] on span "Select trade partner" at bounding box center [239, 318] width 250 height 23
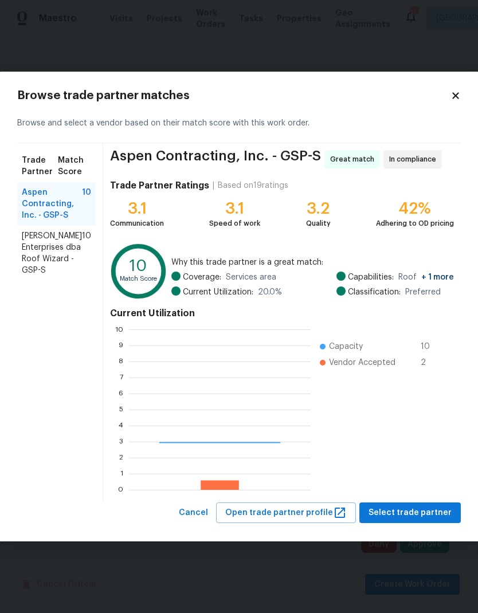
scroll to position [160, 182]
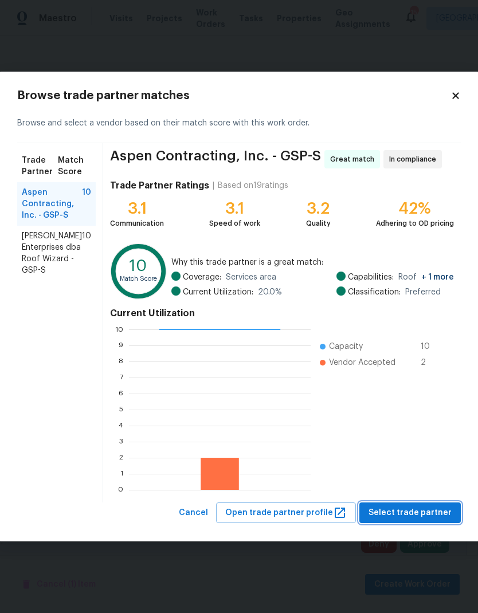
click at [425, 520] on button "Select trade partner" at bounding box center [409, 512] width 101 height 21
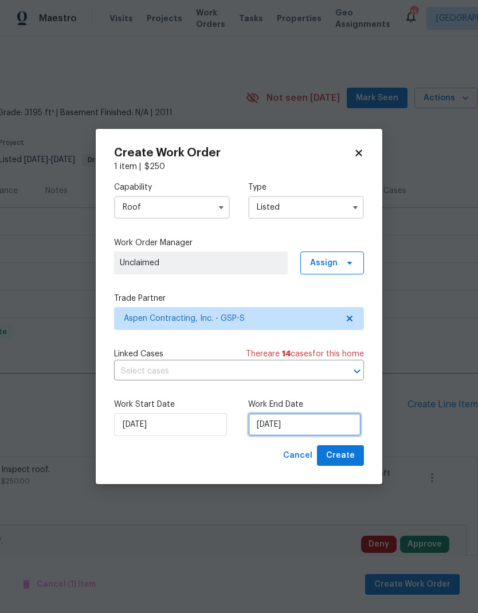
click at [301, 430] on input "[DATE]" at bounding box center [304, 424] width 113 height 23
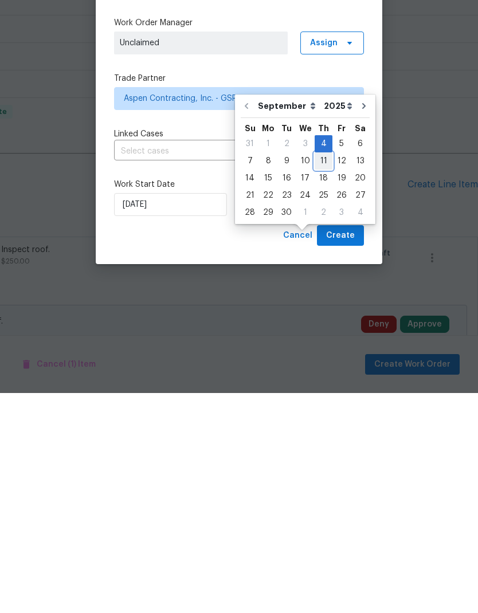
click at [321, 373] on div "11" at bounding box center [324, 381] width 18 height 16
type input "[DATE]"
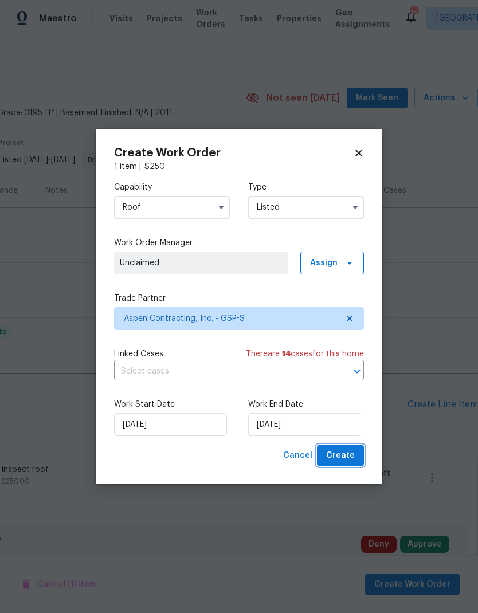
click at [351, 456] on span "Create" at bounding box center [340, 456] width 29 height 14
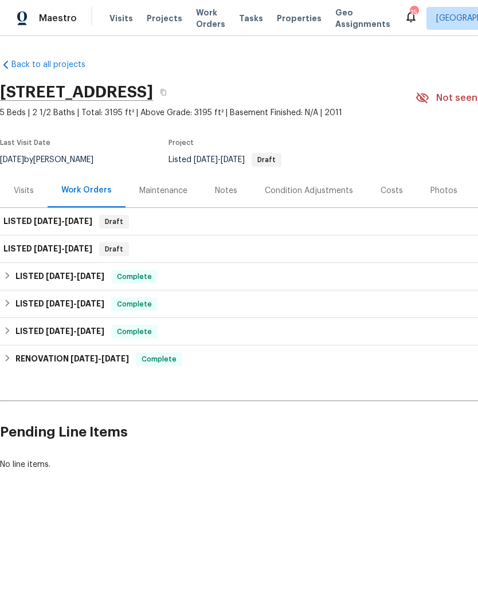
scroll to position [0, 0]
click at [90, 230] on div "LISTED 9/4/25 - 9/11/25 Draft" at bounding box center [323, 222] width 647 height 28
click at [82, 257] on div "LISTED 9/4/25 - 9/8/25 Draft" at bounding box center [323, 249] width 647 height 28
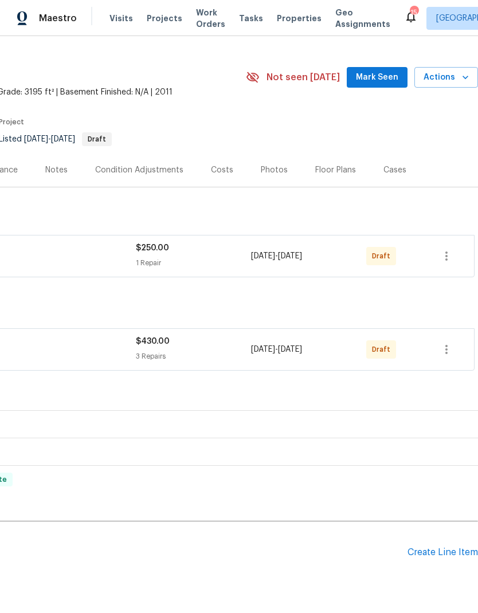
scroll to position [21, 170]
click at [448, 256] on icon "button" at bounding box center [446, 256] width 14 height 14
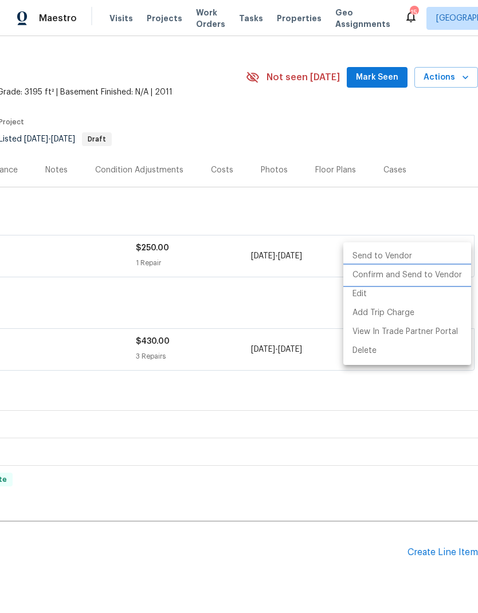
click at [437, 277] on li "Confirm and Send to Vendor" at bounding box center [407, 275] width 128 height 19
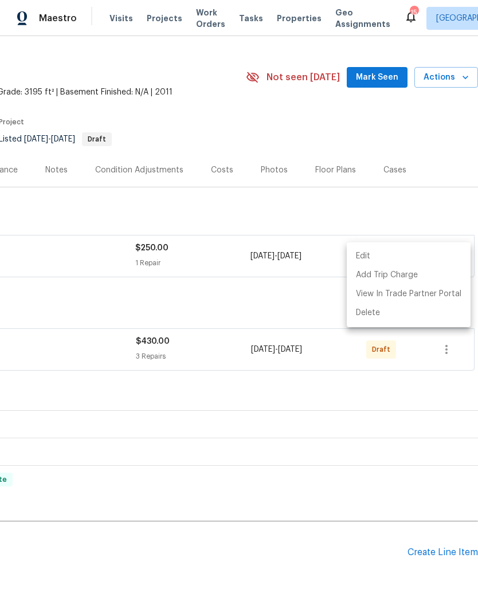
click at [453, 348] on div at bounding box center [239, 306] width 478 height 613
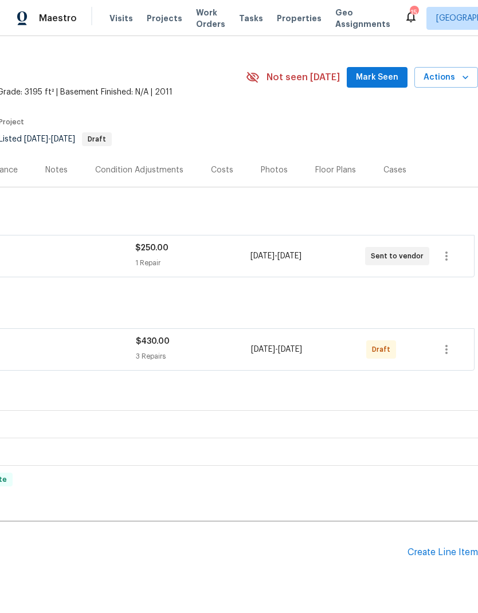
click at [452, 348] on div "Edit Add Trip Charge View In Trade Partner Portal Delete" at bounding box center [239, 306] width 478 height 613
click at [450, 350] on icon "button" at bounding box center [446, 350] width 14 height 14
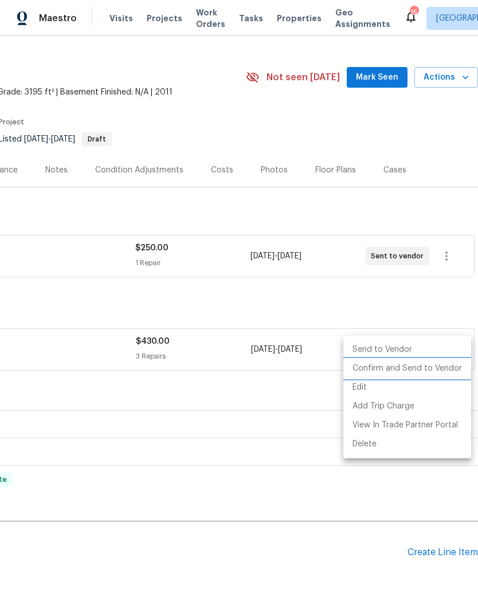
click at [413, 367] on li "Confirm and Send to Vendor" at bounding box center [407, 368] width 128 height 19
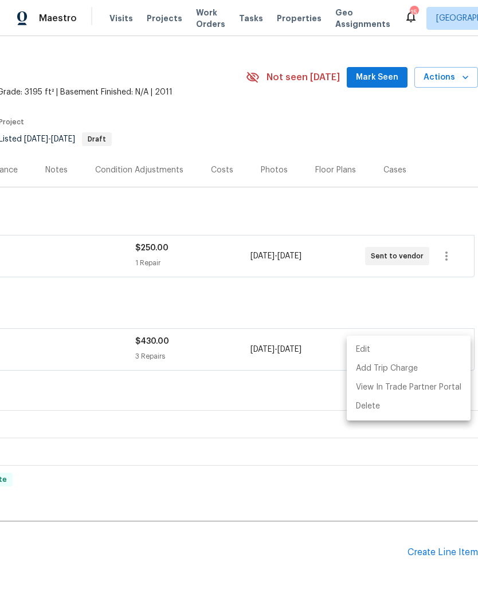
click at [396, 211] on div at bounding box center [239, 306] width 478 height 613
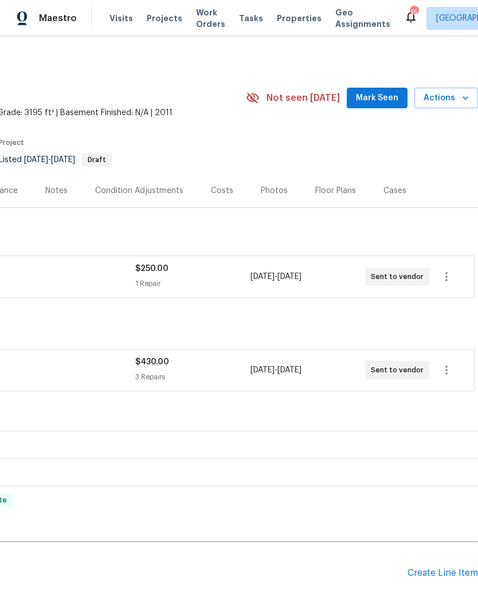
scroll to position [0, 170]
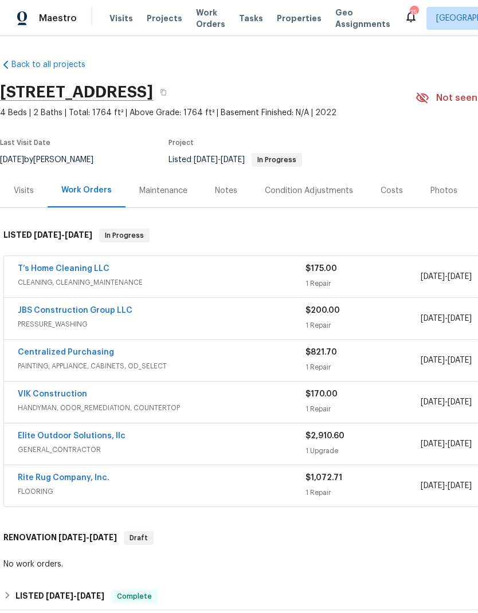
click at [87, 271] on link "T’s Home Cleaning LLC" at bounding box center [64, 269] width 92 height 8
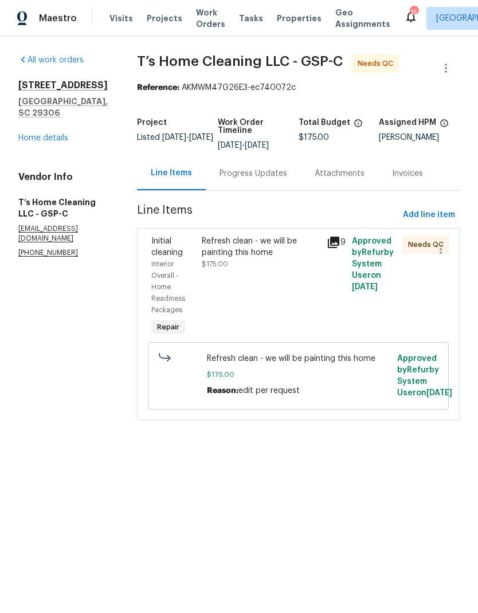
click at [179, 289] on div "Interior Overall - Home Readiness Packages" at bounding box center [172, 286] width 43 height 57
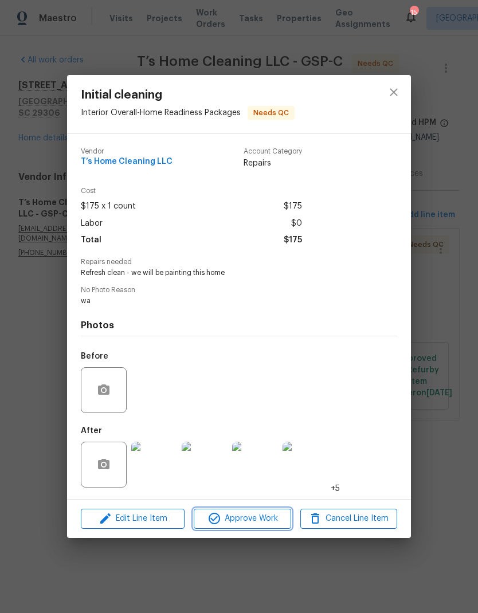
click at [268, 526] on span "Approve Work" at bounding box center [242, 519] width 90 height 14
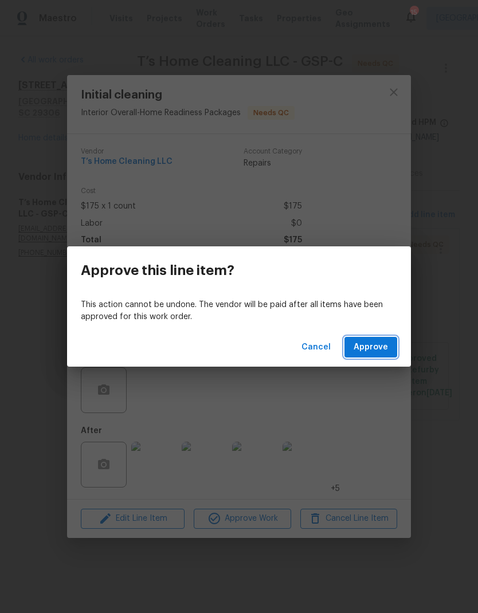
click at [375, 342] on span "Approve" at bounding box center [371, 347] width 34 height 14
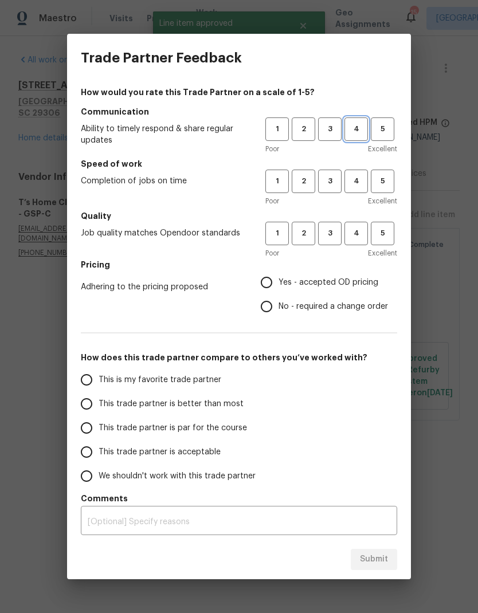
click at [358, 128] on span "4" at bounding box center [355, 129] width 21 height 13
click at [361, 177] on span "4" at bounding box center [355, 181] width 21 height 13
click at [365, 227] on span "4" at bounding box center [355, 233] width 21 height 13
click at [268, 282] on input "Yes - accepted OD pricing" at bounding box center [266, 282] width 24 height 24
radio input "true"
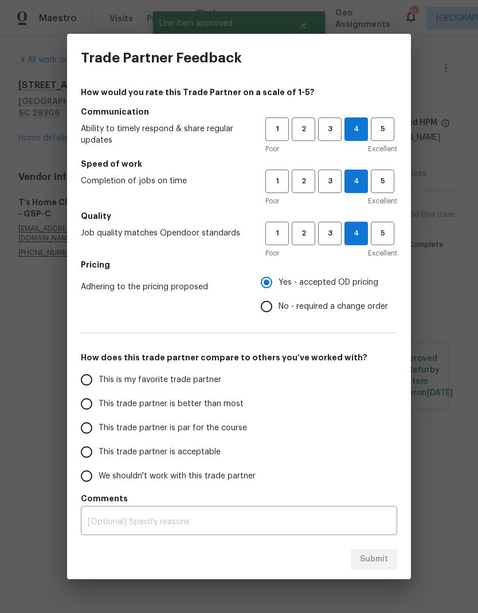
click at [86, 406] on input "This trade partner is better than most" at bounding box center [86, 404] width 24 height 24
click at [379, 555] on span "Submit" at bounding box center [374, 559] width 28 height 14
radio input "true"
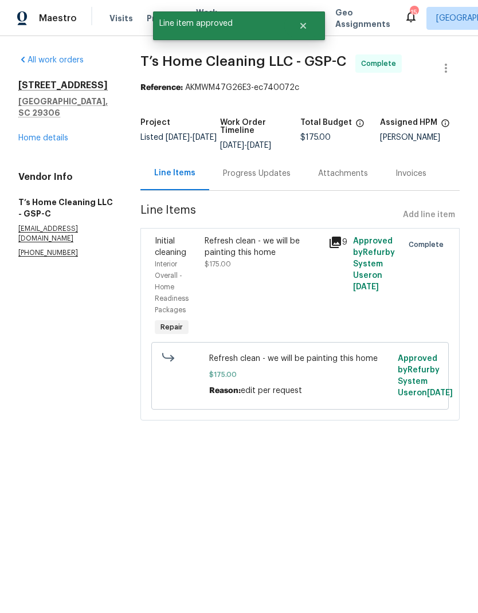
radio input "false"
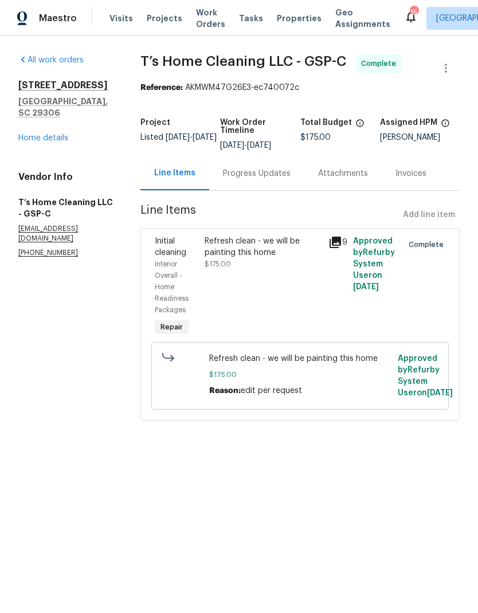
click at [58, 134] on link "Home details" at bounding box center [43, 138] width 50 height 8
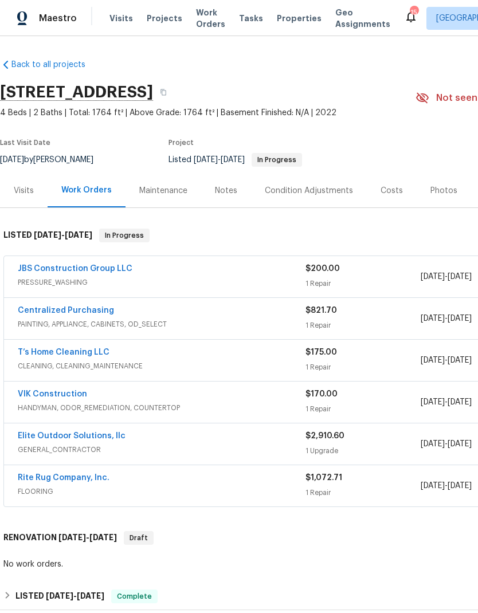
click at [101, 266] on link "JBS Construction Group LLC" at bounding box center [75, 269] width 115 height 8
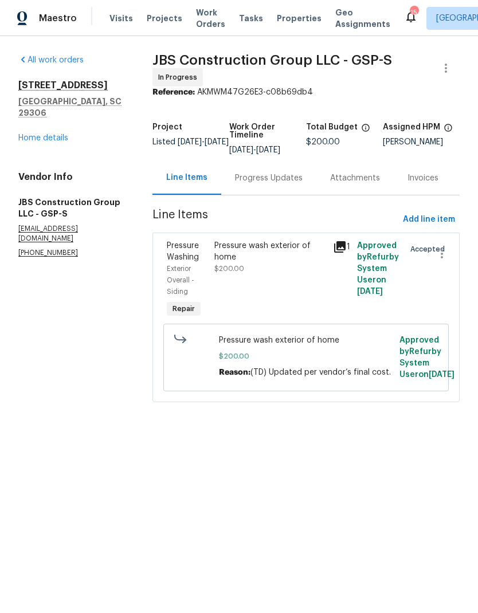
click at [327, 273] on div "Pressure wash exterior of home $200.00" at bounding box center [270, 257] width 112 height 34
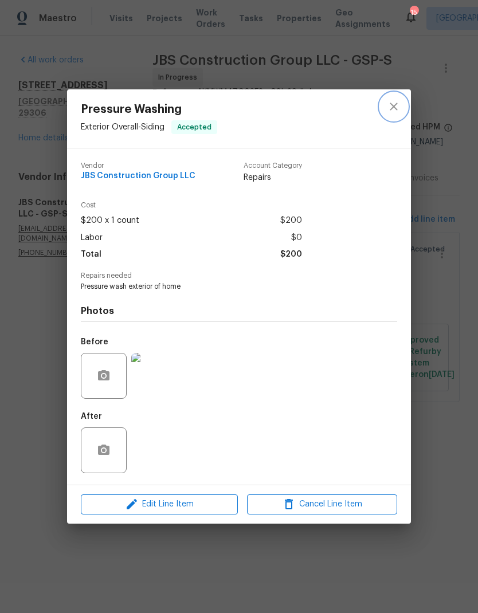
click at [394, 107] on icon "close" at bounding box center [394, 107] width 14 height 14
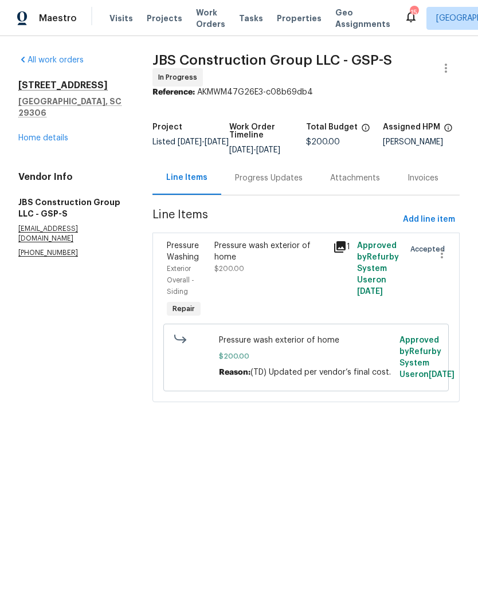
click at [264, 184] on div "Progress Updates" at bounding box center [269, 177] width 68 height 11
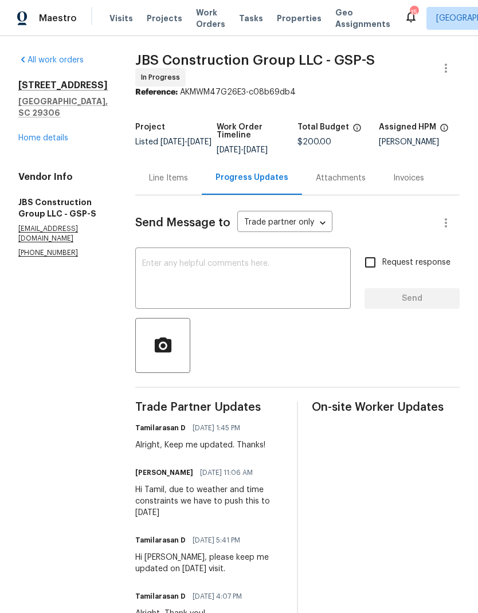
click at [52, 134] on link "Home details" at bounding box center [43, 138] width 50 height 8
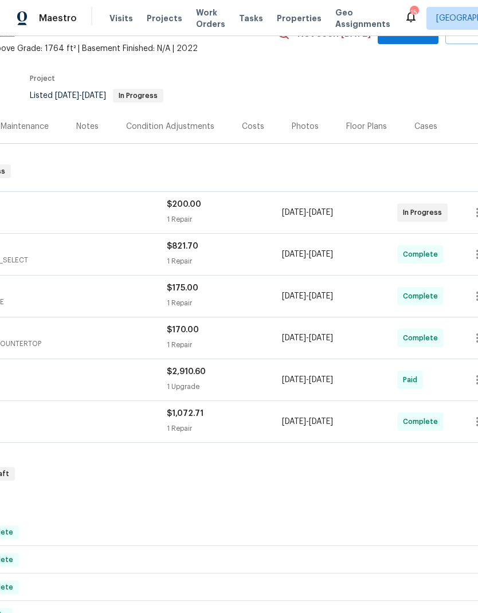
scroll to position [62, 139]
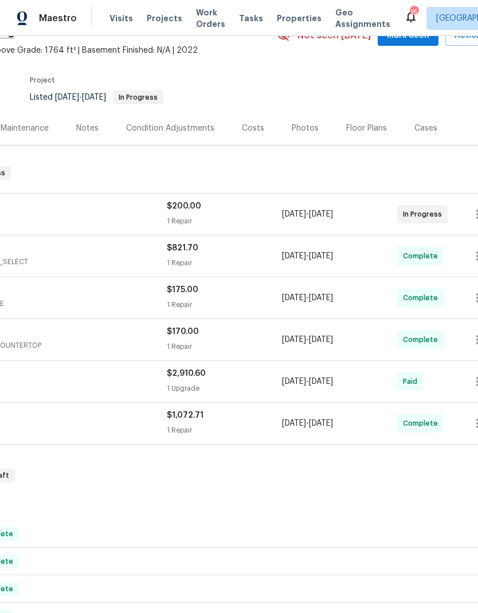
click at [300, 127] on div "Photos" at bounding box center [305, 128] width 27 height 11
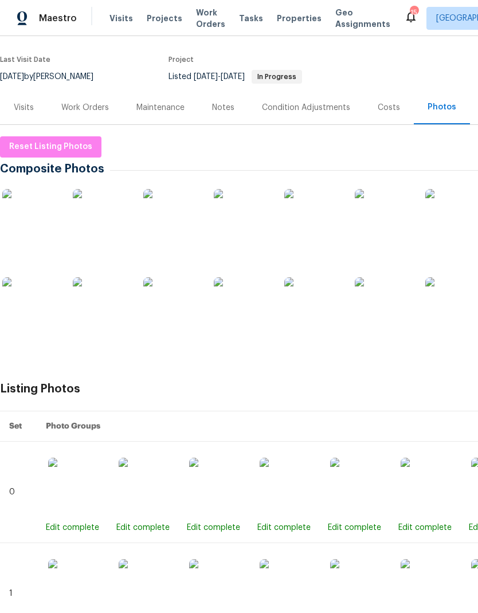
scroll to position [84, 0]
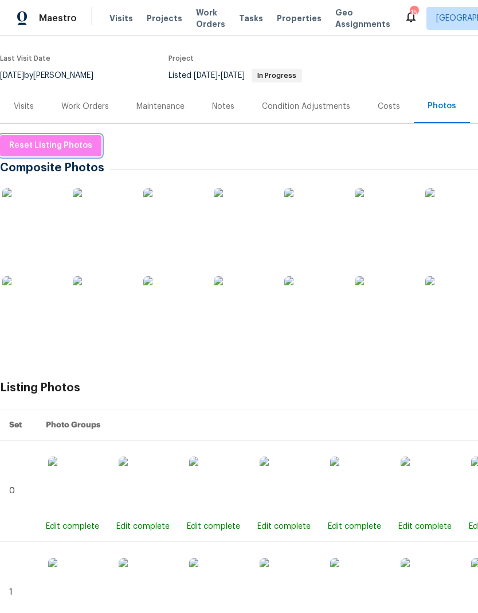
click at [71, 149] on span "Reset Listing Photos" at bounding box center [50, 146] width 83 height 14
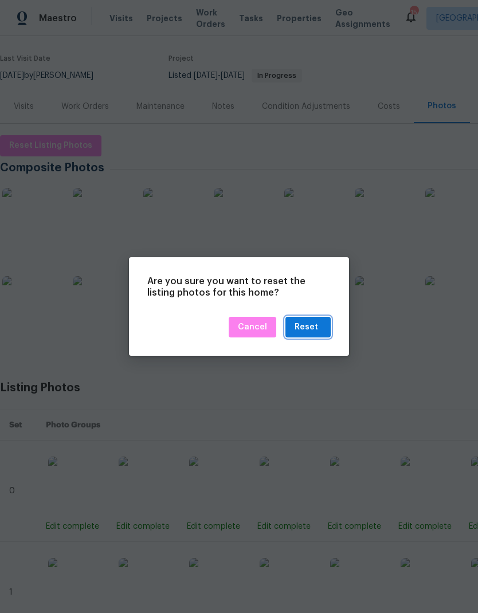
click at [311, 329] on div "Reset" at bounding box center [306, 327] width 23 height 14
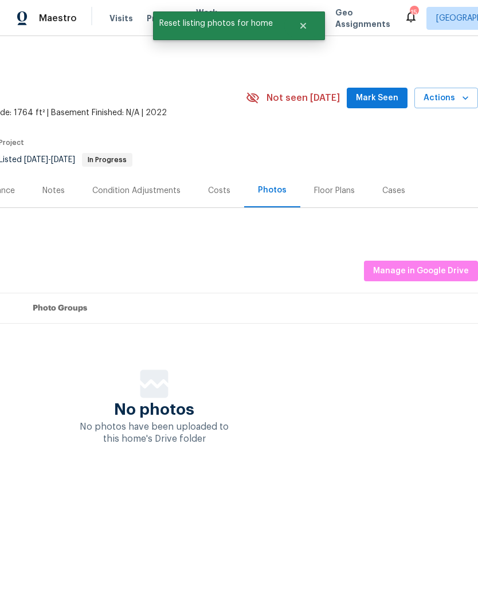
scroll to position [0, 170]
click at [436, 272] on span "Manage in Google Drive" at bounding box center [421, 271] width 96 height 14
